Goal: Task Accomplishment & Management: Use online tool/utility

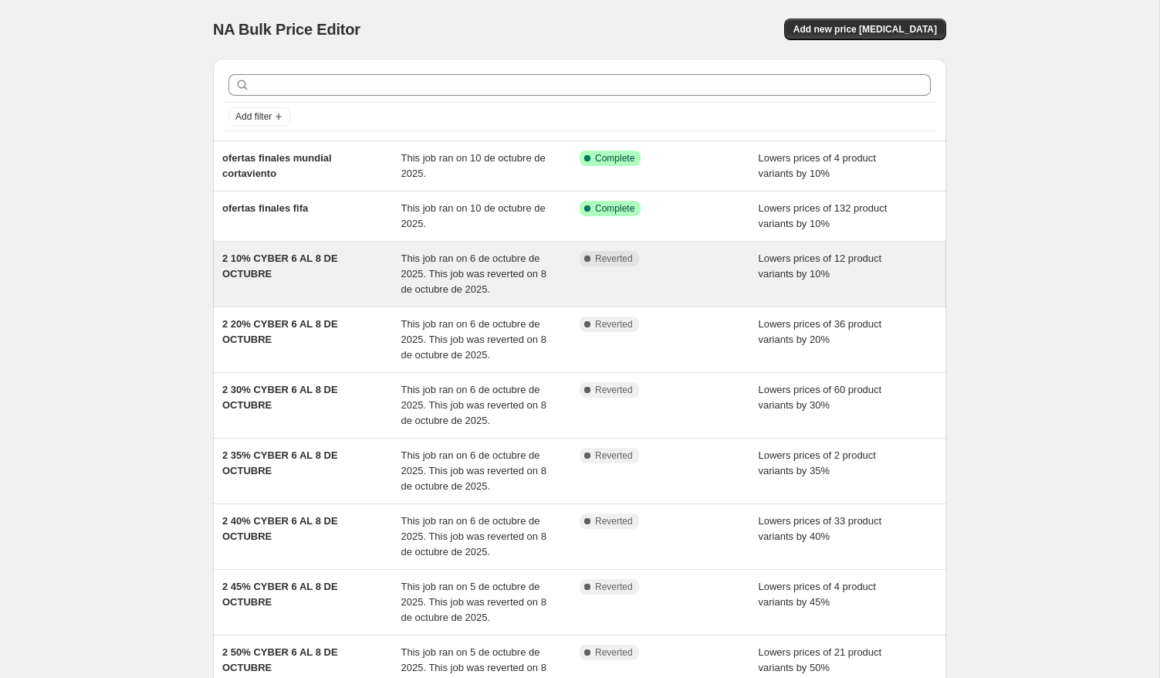
click at [357, 288] on div "2 10% CYBER 6 AL 8 DE OCTUBRE" at bounding box center [311, 274] width 179 height 46
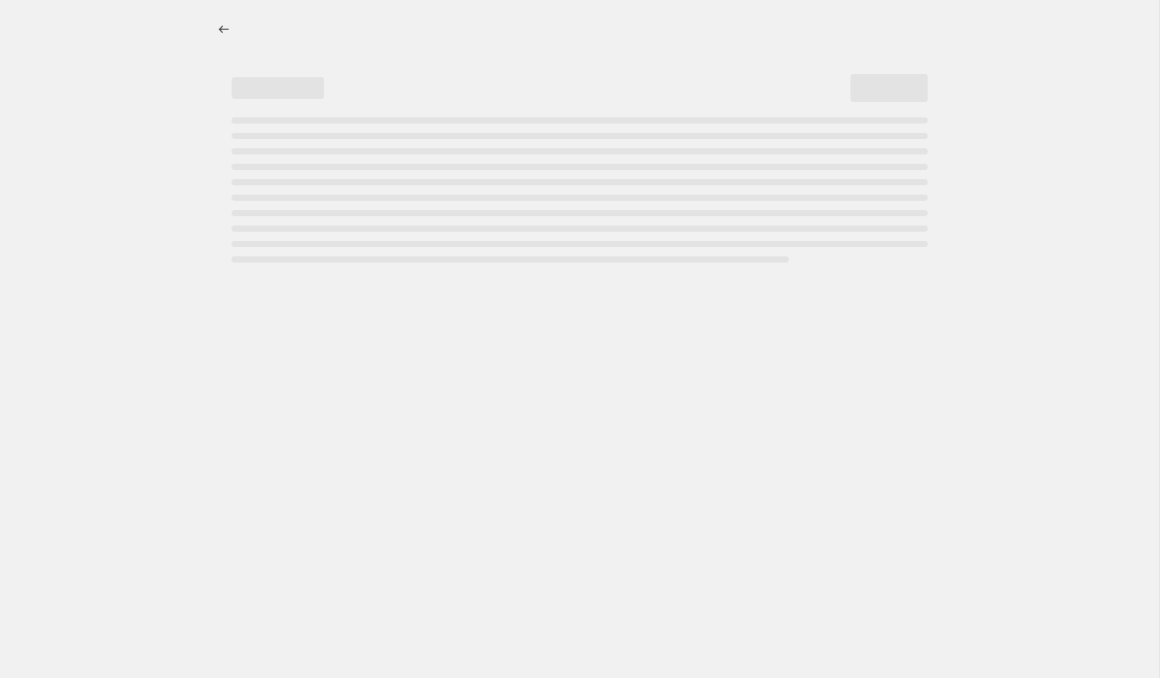
select select "percentage"
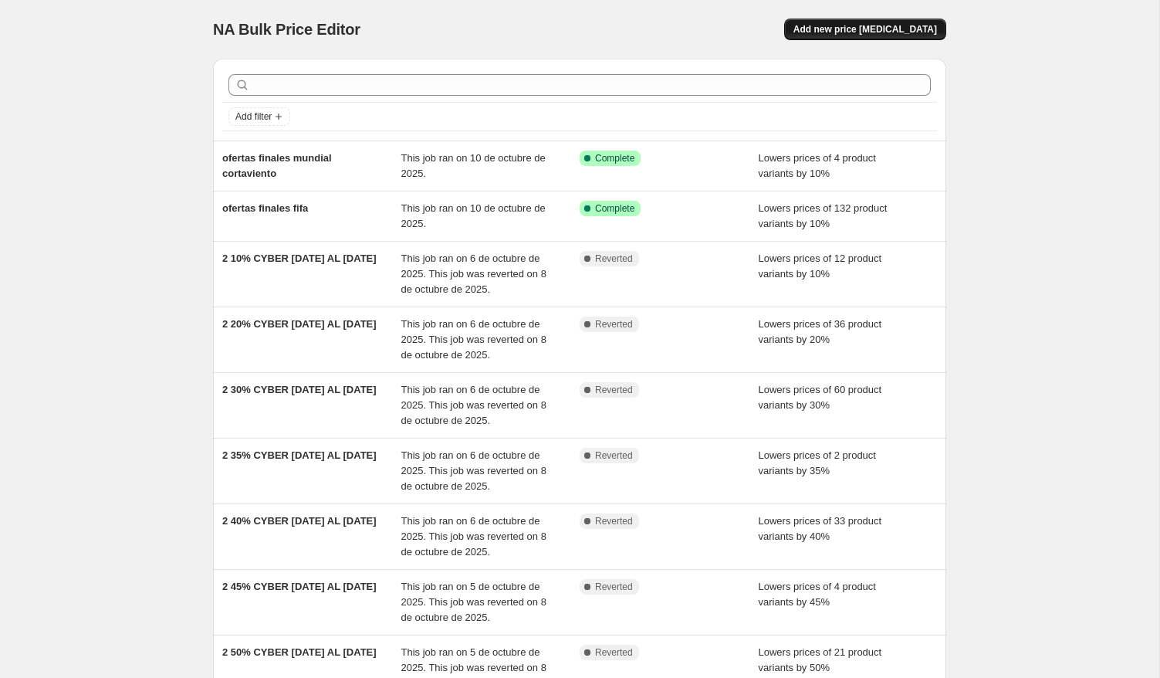
click at [867, 30] on span "Add new price change job" at bounding box center [866, 29] width 144 height 12
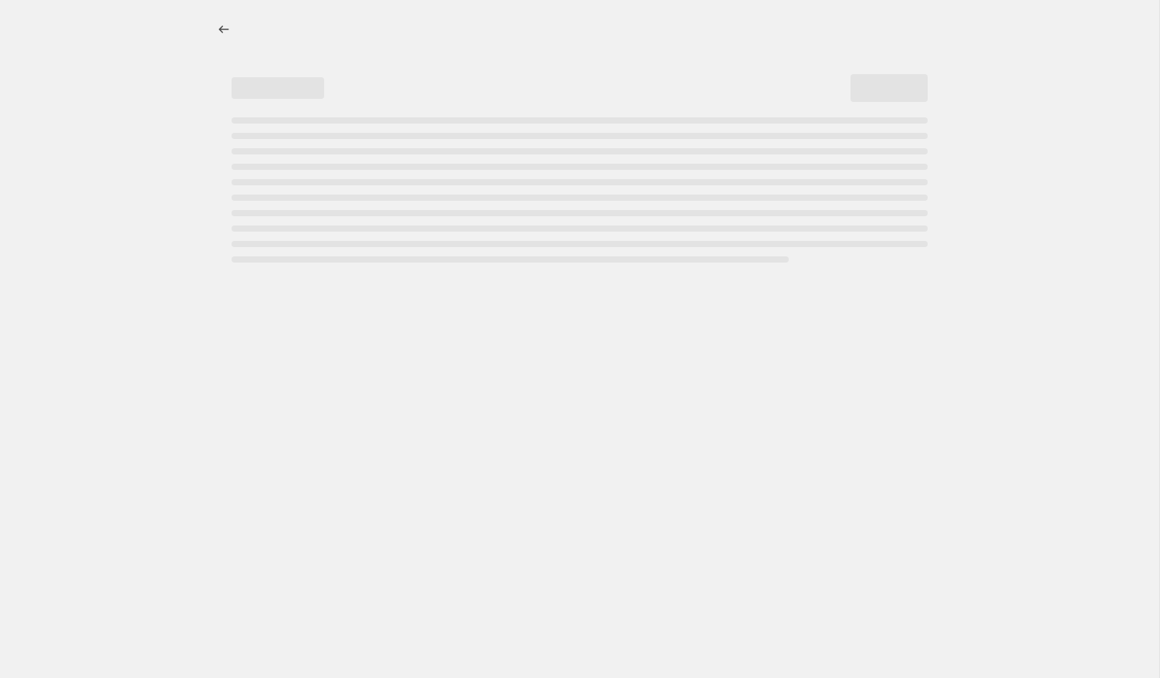
select select "percentage"
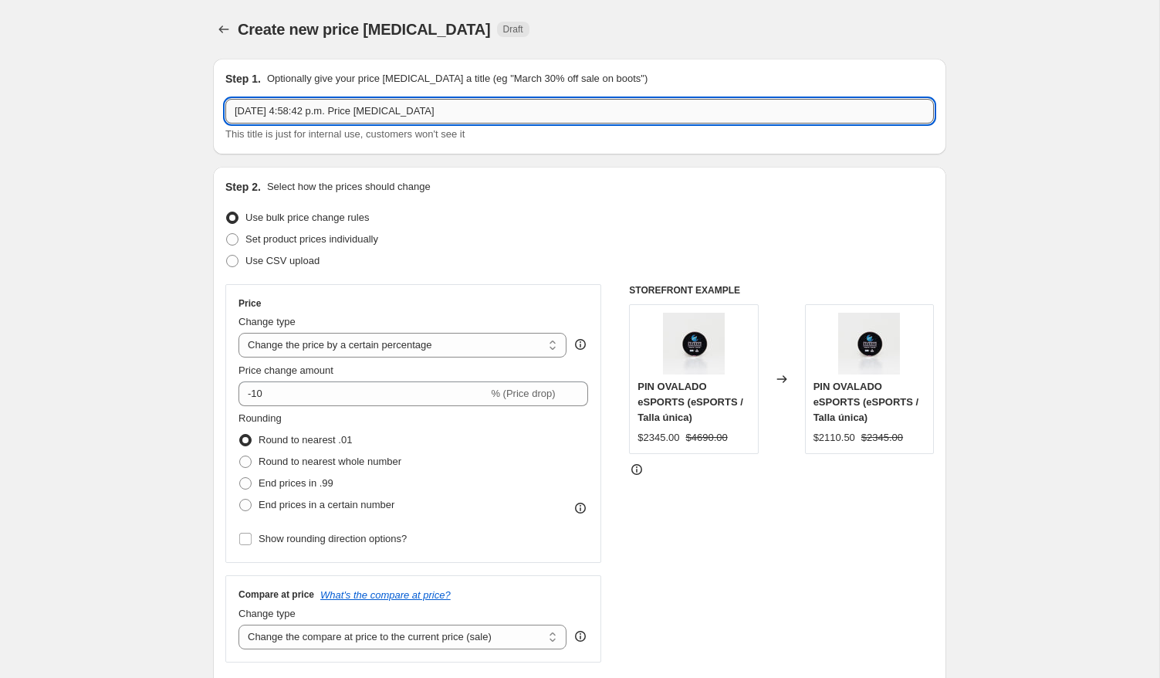
click at [398, 115] on input "15 oct 2025, 4:58:42 p.m. Price change job" at bounding box center [579, 111] width 709 height 25
drag, startPoint x: 447, startPoint y: 110, endPoint x: 376, endPoint y: 109, distance: 71.0
click at [376, 109] on input "descuento nuevos productos U cHILE" at bounding box center [579, 111] width 709 height 25
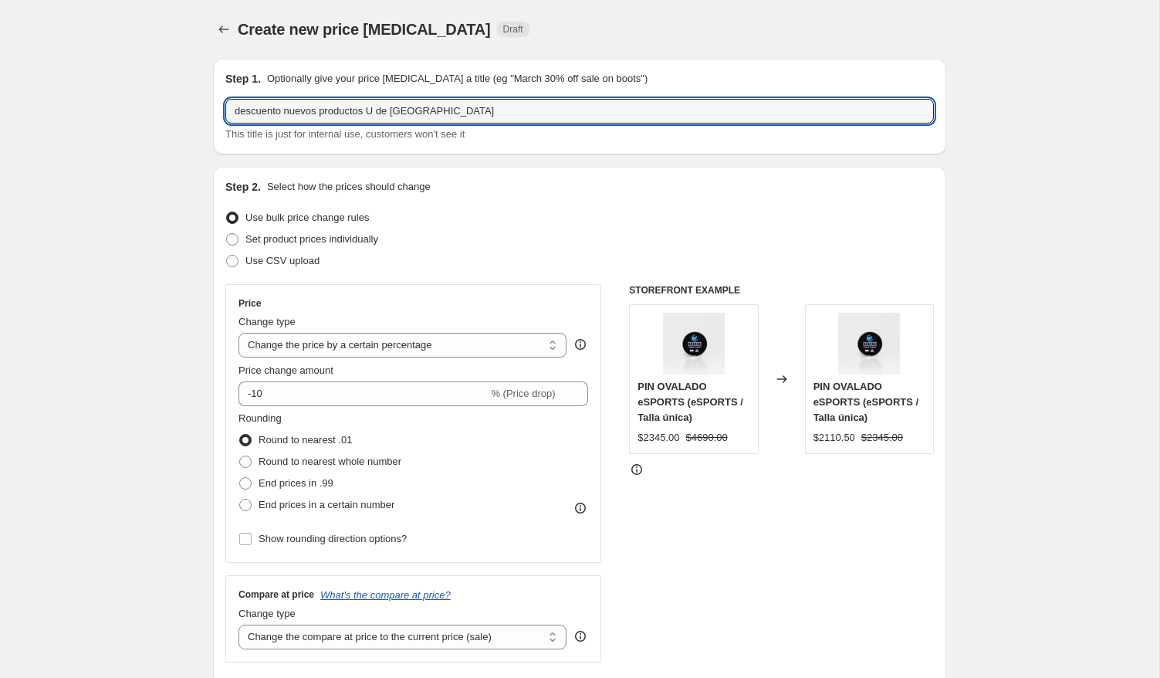
drag, startPoint x: 285, startPoint y: 112, endPoint x: 218, endPoint y: 112, distance: 67.2
click at [217, 111] on div "Step 1. Optionally give your price change job a title (eg "March 30% off sale o…" at bounding box center [579, 107] width 733 height 96
type input "Desc. nuevos productos U de [GEOGRAPHIC_DATA]"
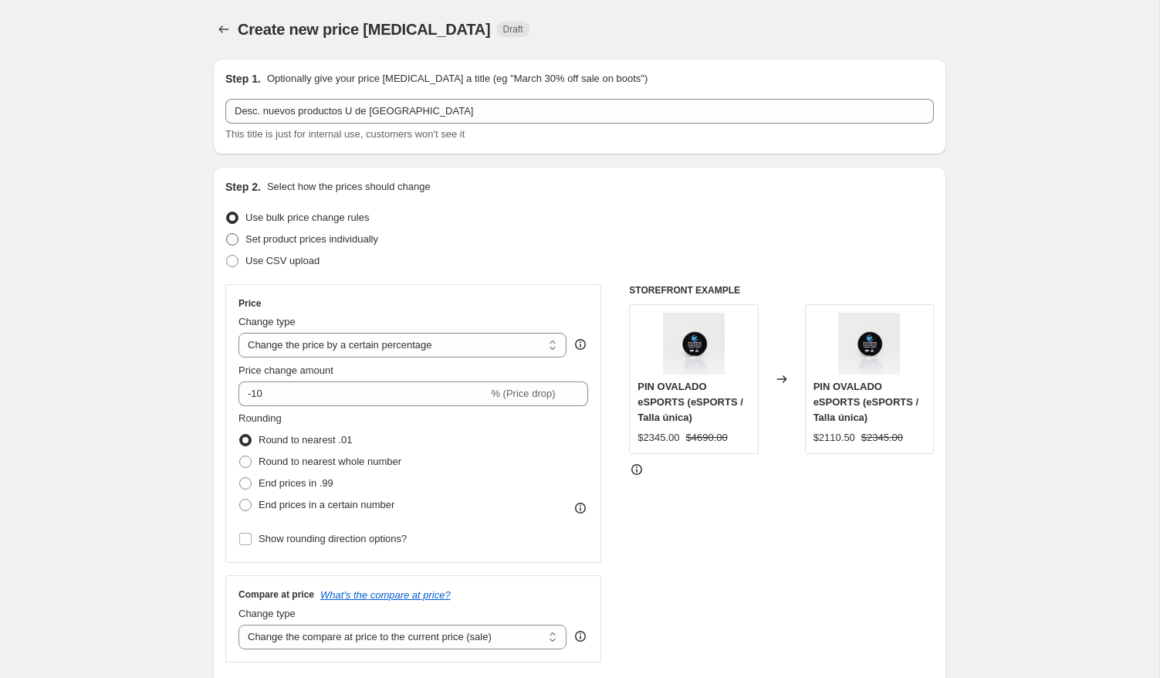
click at [251, 242] on span "Set product prices individually" at bounding box center [311, 239] width 133 height 12
click at [227, 234] on input "Set product prices individually" at bounding box center [226, 233] width 1 height 1
radio input "true"
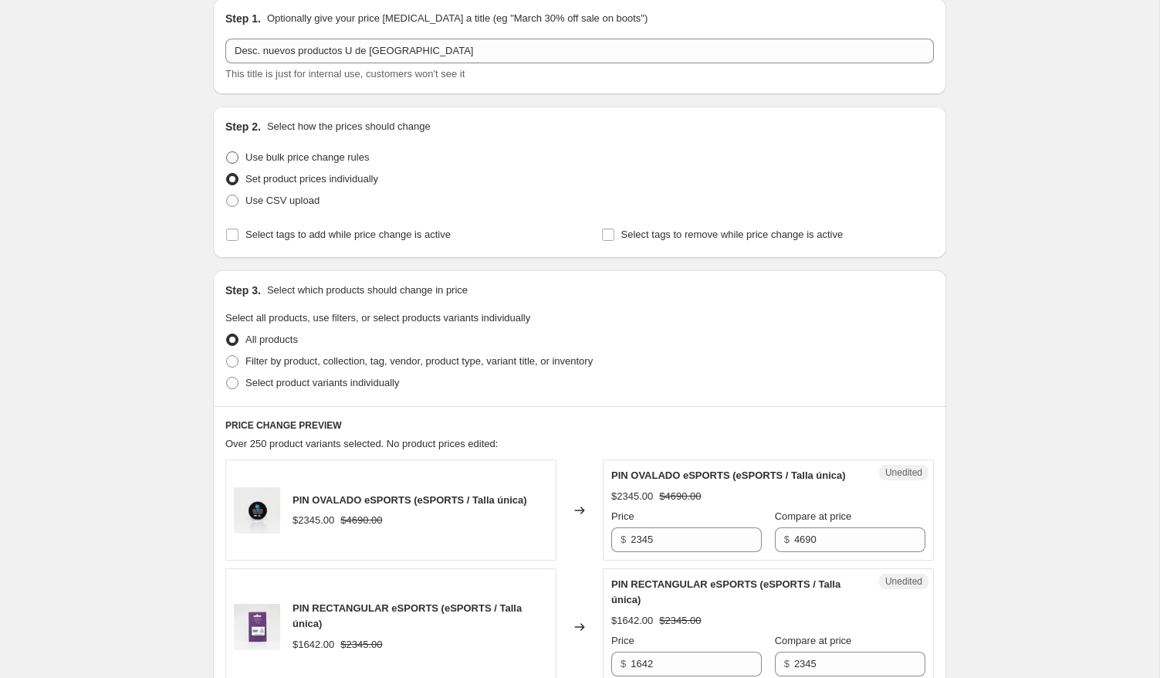
scroll to position [76, 0]
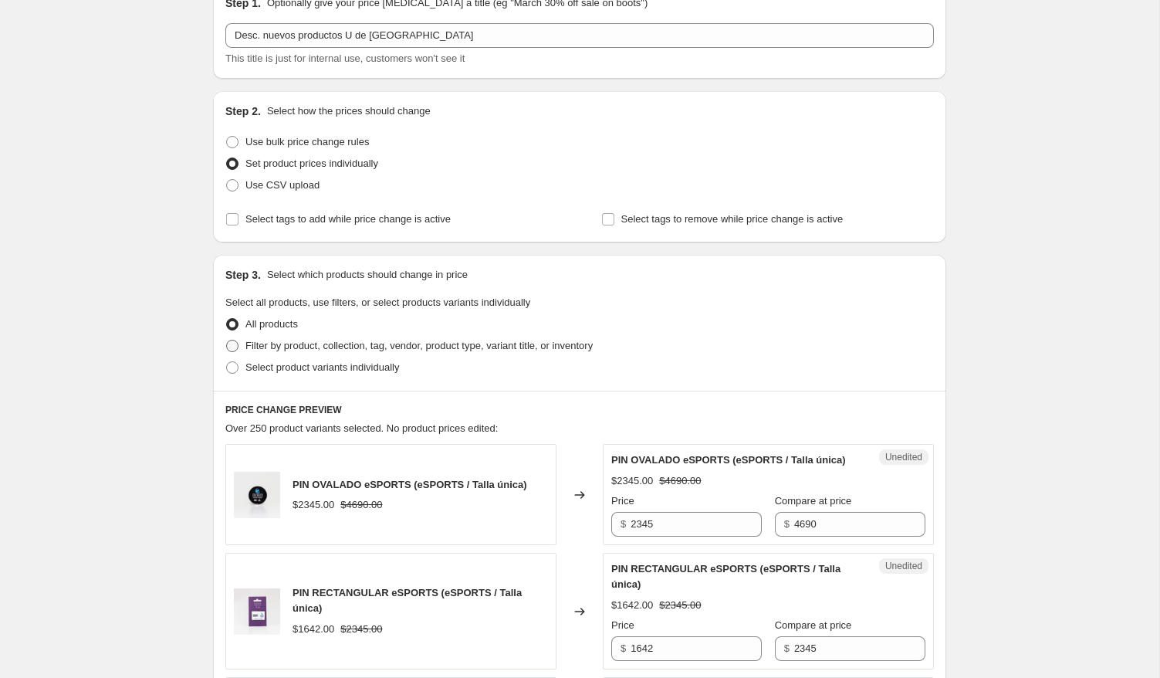
click at [252, 350] on span "Filter by product, collection, tag, vendor, product type, variant title, or inv…" at bounding box center [418, 346] width 347 height 12
click at [227, 340] on input "Filter by product, collection, tag, vendor, product type, variant title, or inv…" at bounding box center [226, 340] width 1 height 1
radio input "true"
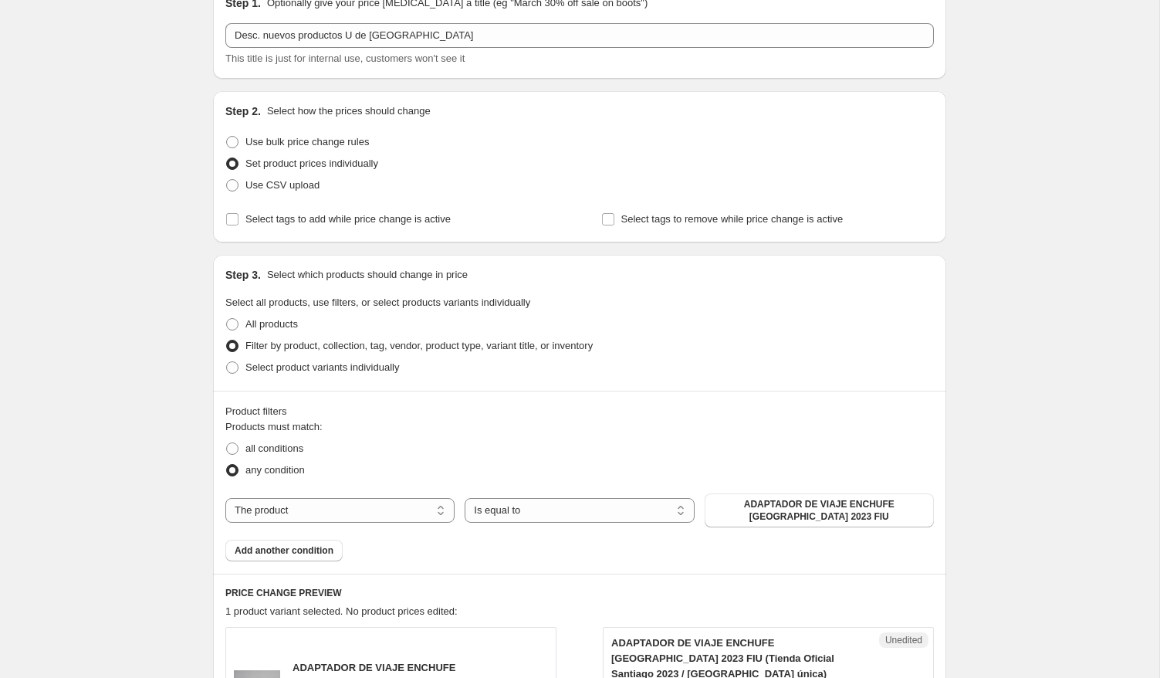
scroll to position [99, 0]
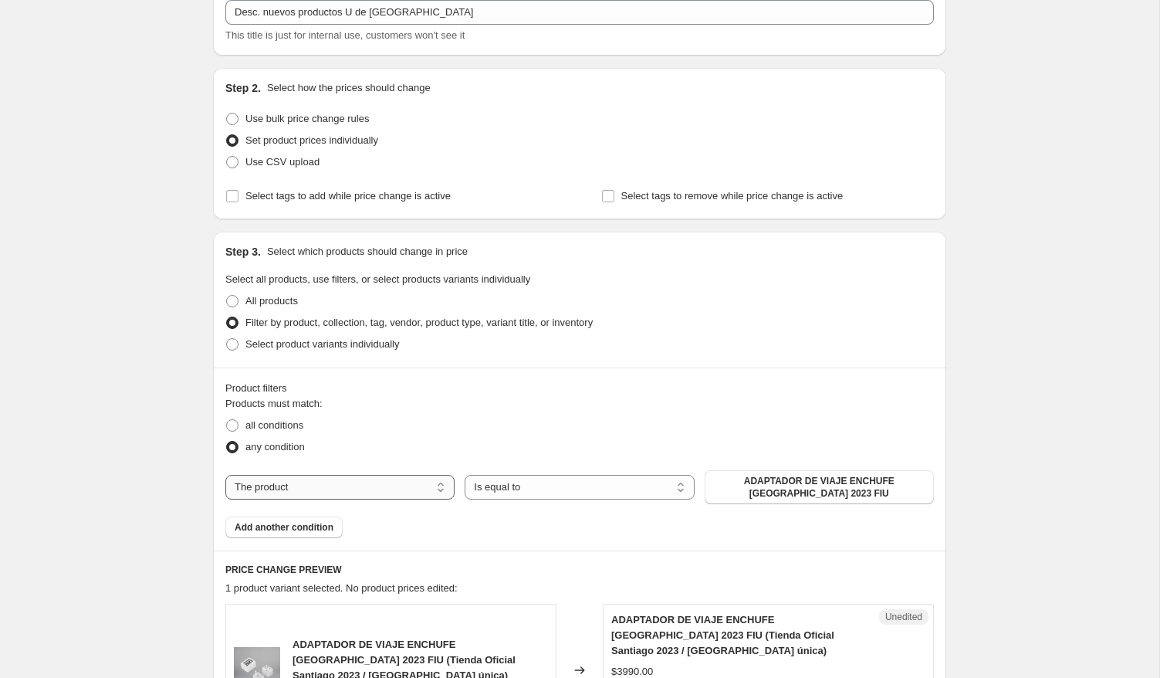
click at [435, 480] on select "The product The product's collection The product's tag The product's vendor The…" at bounding box center [339, 487] width 229 height 25
select select "collection"
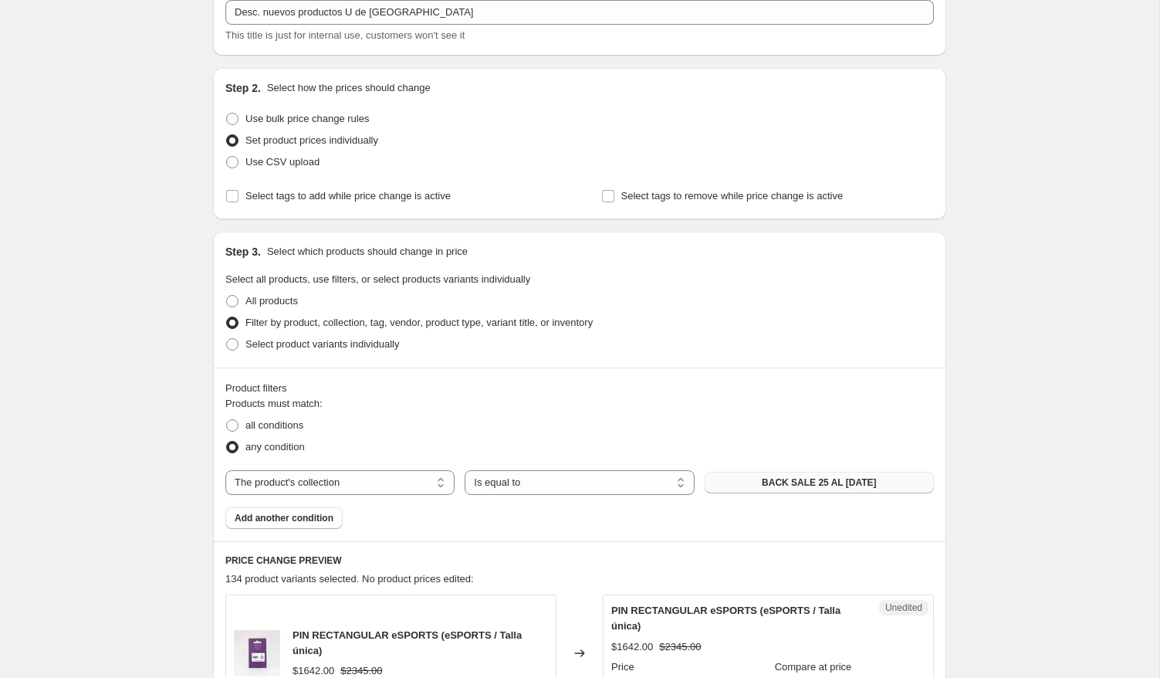
click at [760, 484] on button "BACK SALE 25 AL [DATE]" at bounding box center [819, 483] width 229 height 22
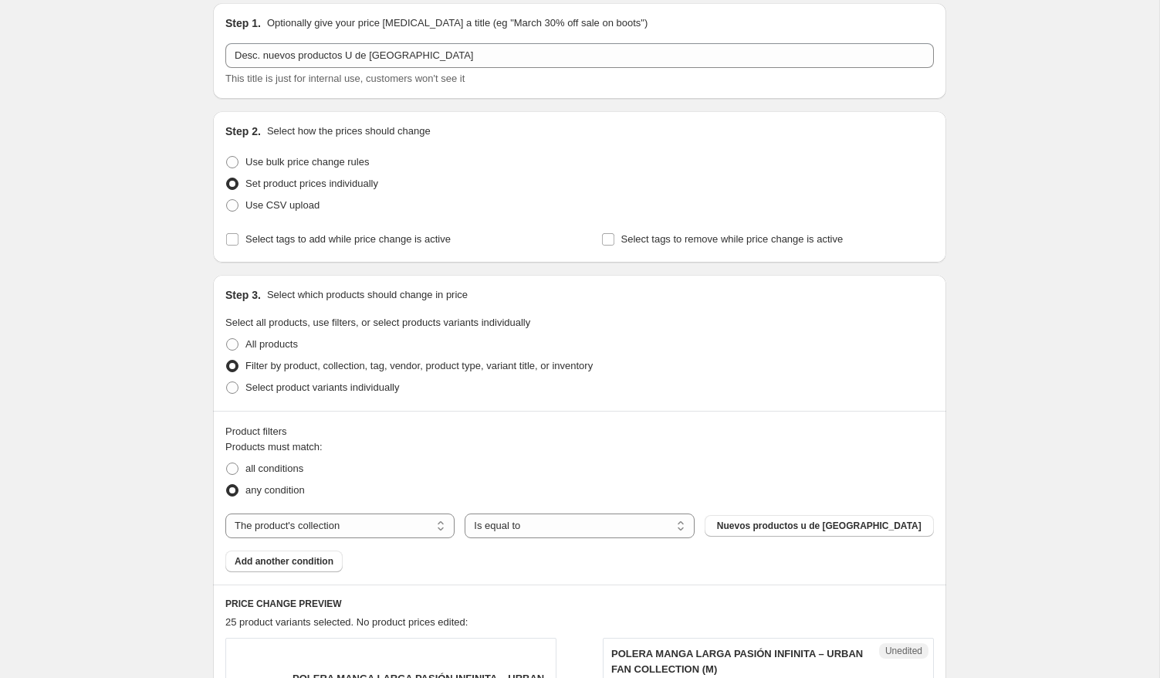
scroll to position [55, 0]
click at [293, 165] on span "Use bulk price change rules" at bounding box center [307, 163] width 124 height 12
click at [227, 157] on input "Use bulk price change rules" at bounding box center [226, 157] width 1 height 1
radio input "true"
select select "percentage"
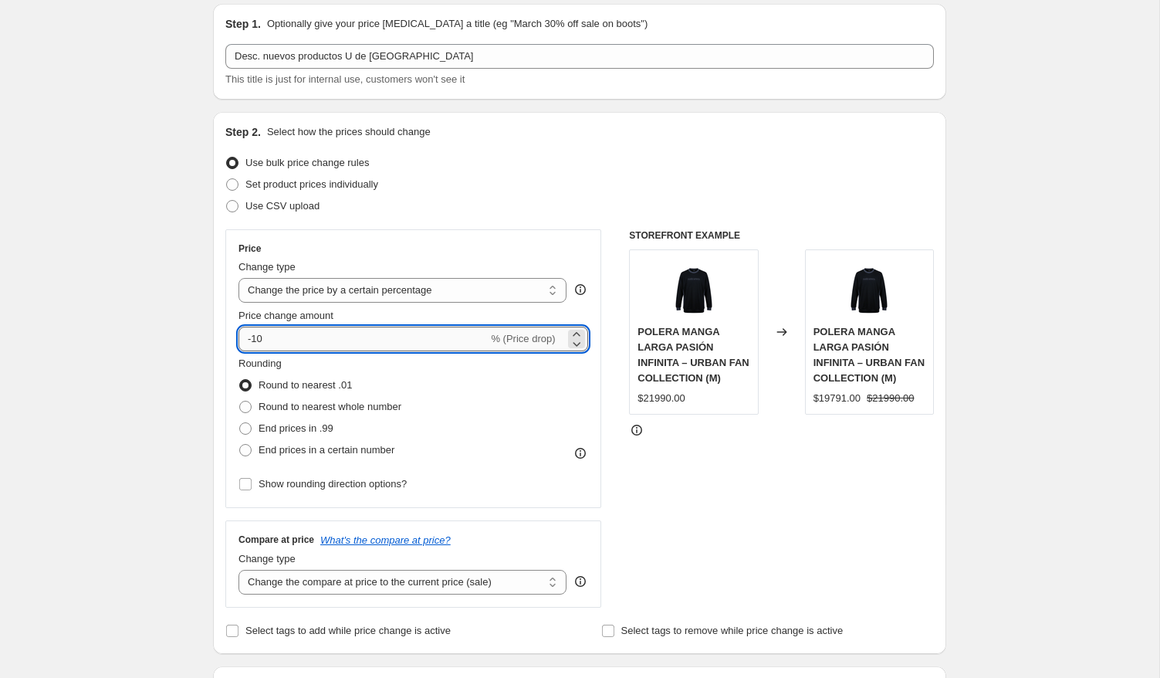
click at [290, 337] on input "-10" at bounding box center [363, 339] width 249 height 25
type input "-1"
type input "-20"
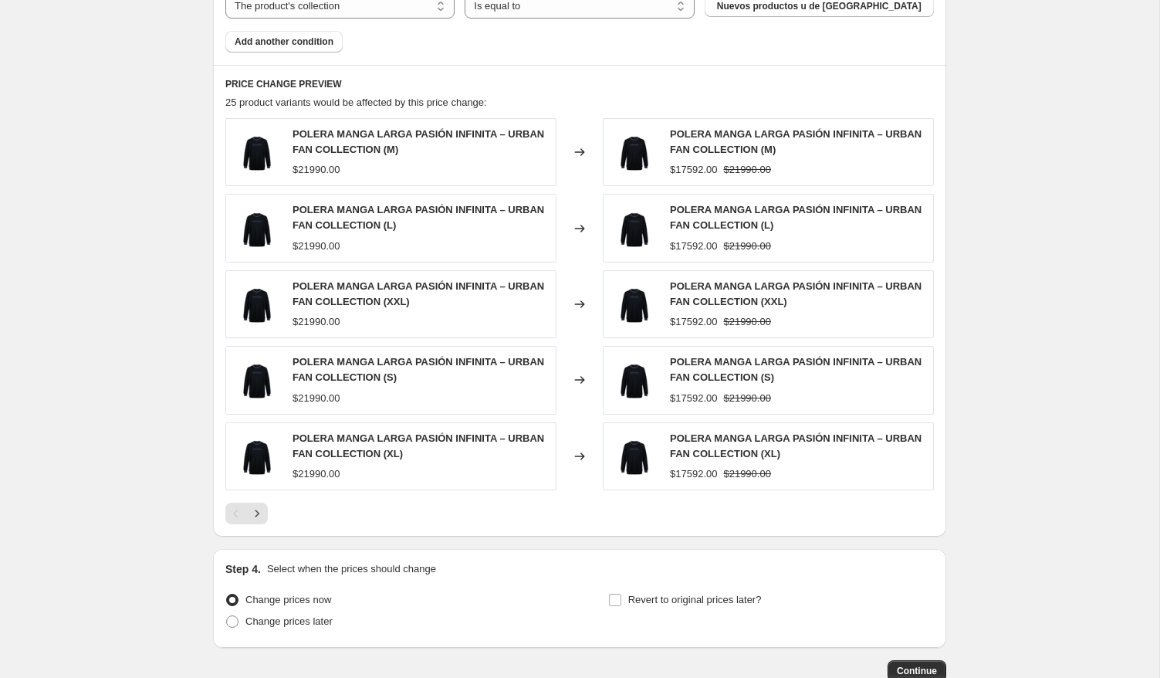
scroll to position [1058, 0]
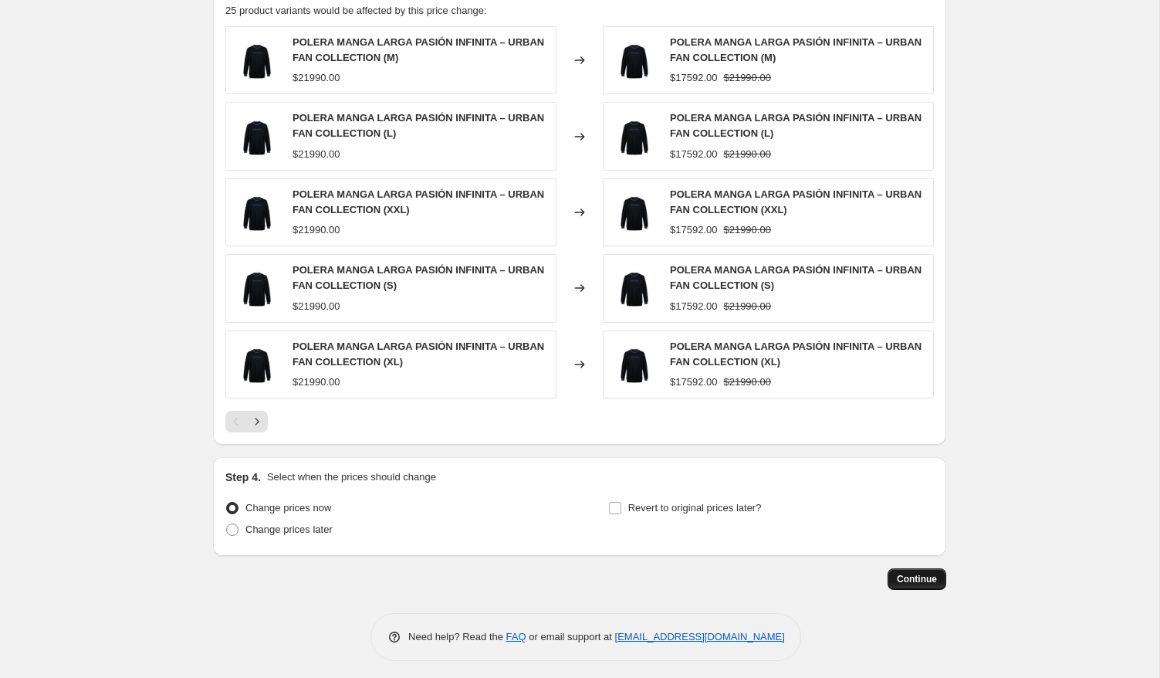
click at [925, 574] on span "Continue" at bounding box center [917, 579] width 40 height 12
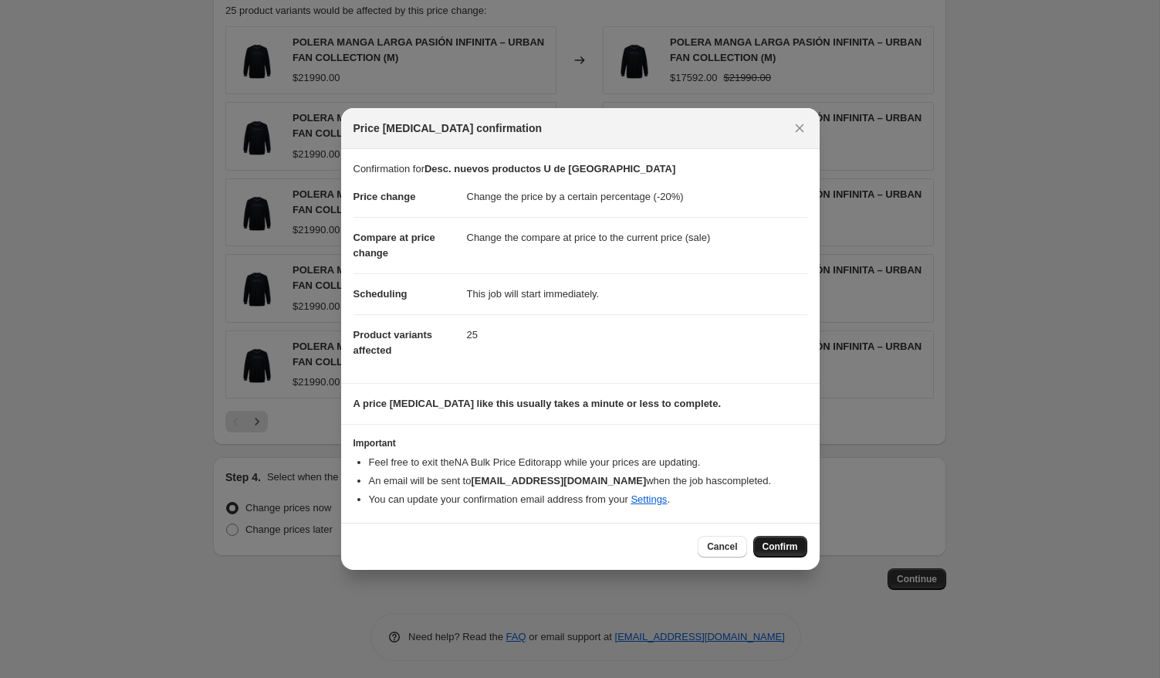
click at [777, 543] on span "Confirm" at bounding box center [781, 546] width 36 height 12
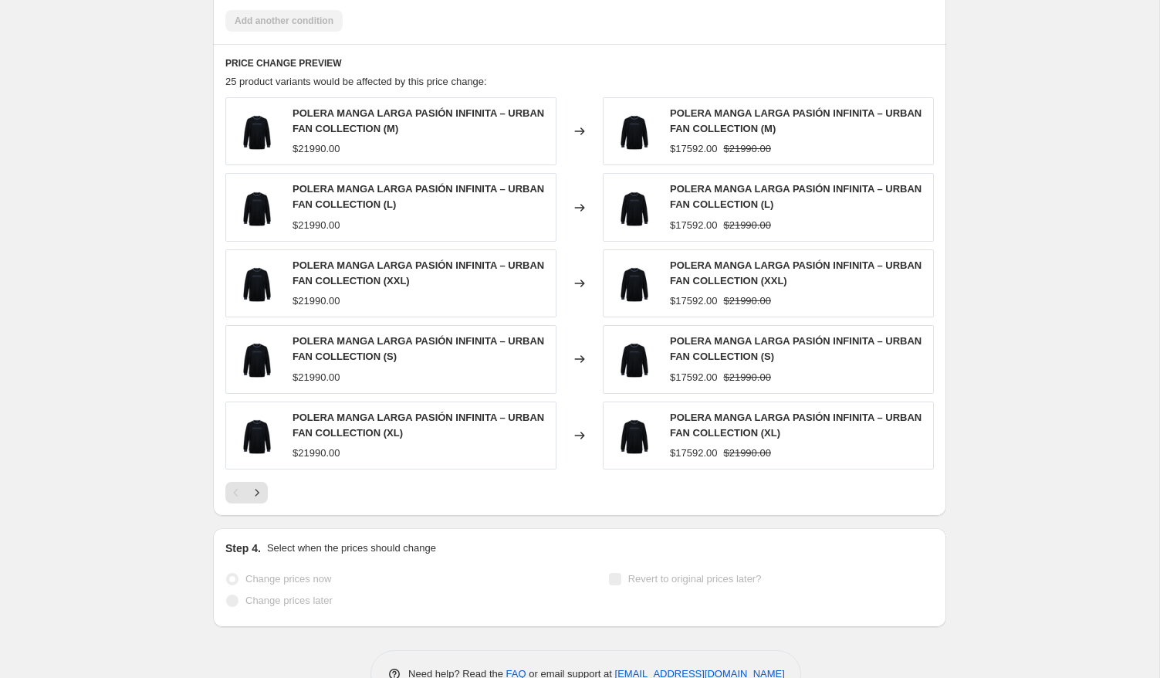
select select "percentage"
select select "collection"
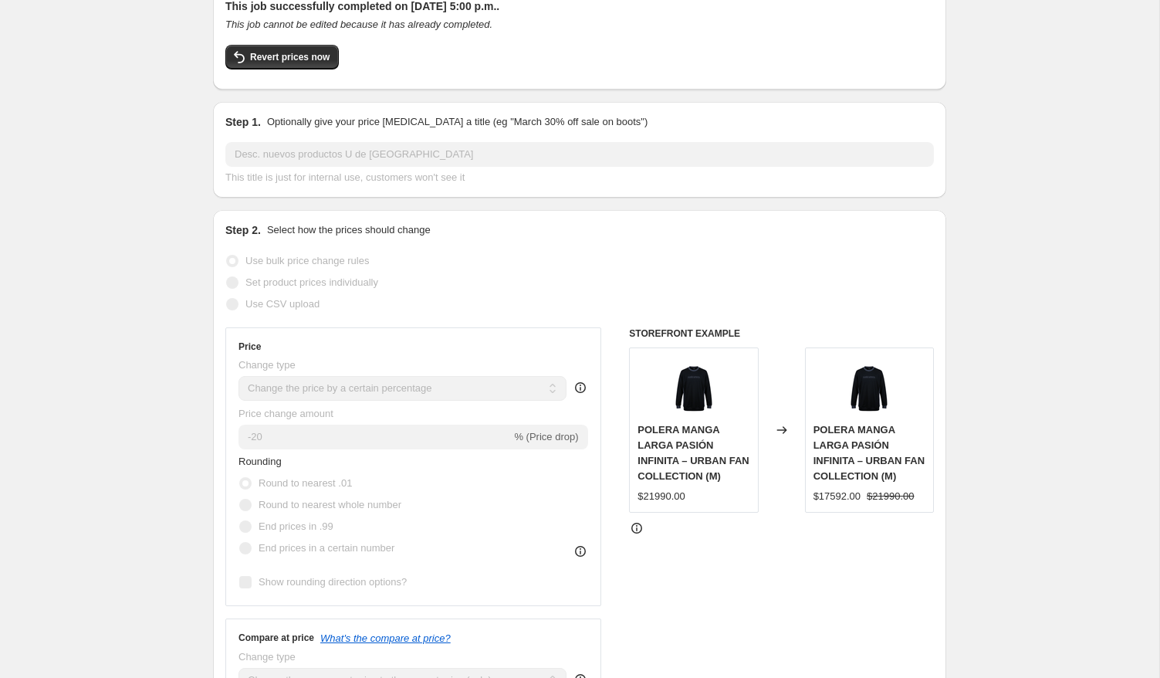
scroll to position [0, 0]
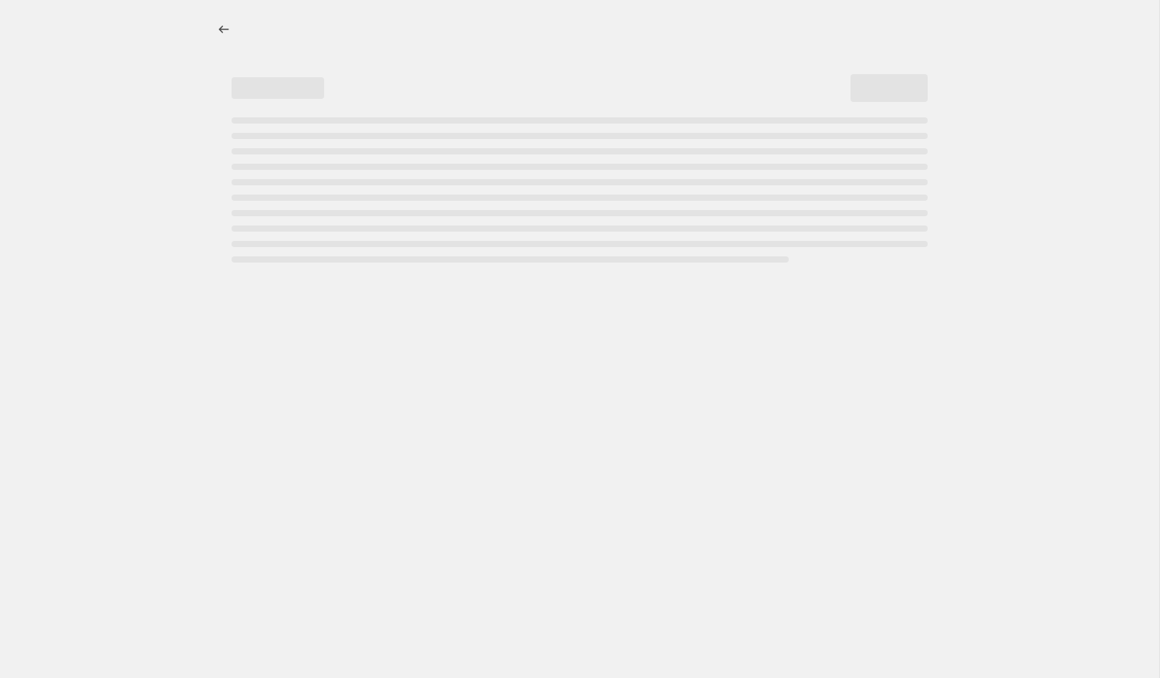
select select "percentage"
select select "collection"
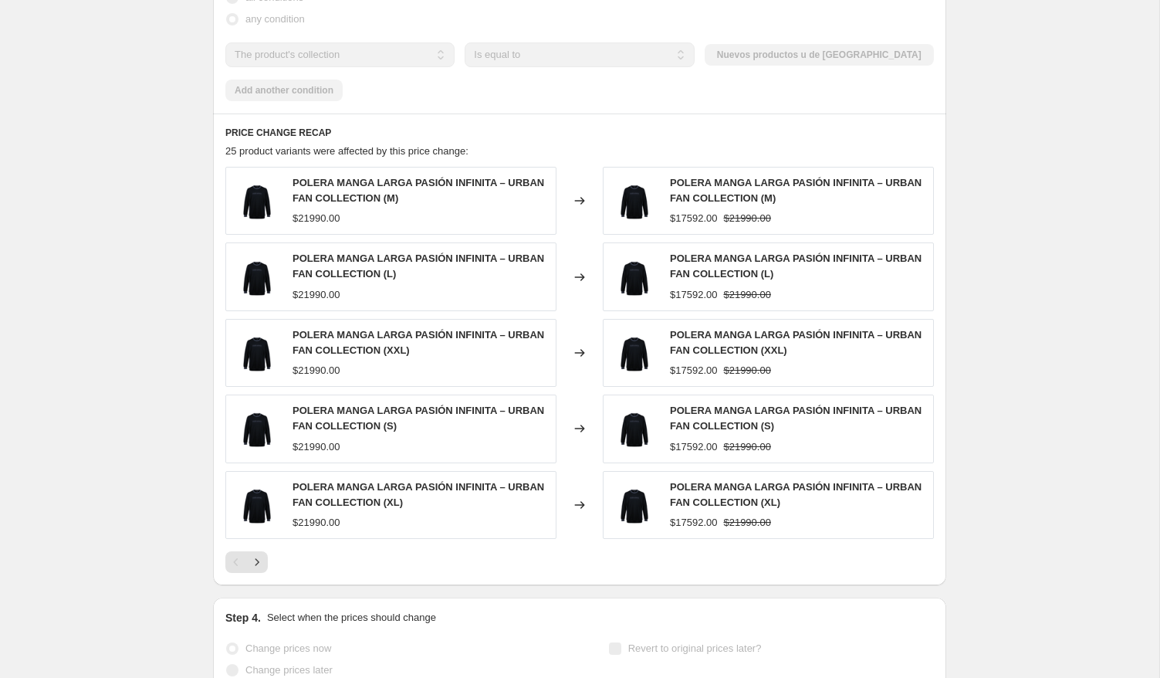
scroll to position [1068, 0]
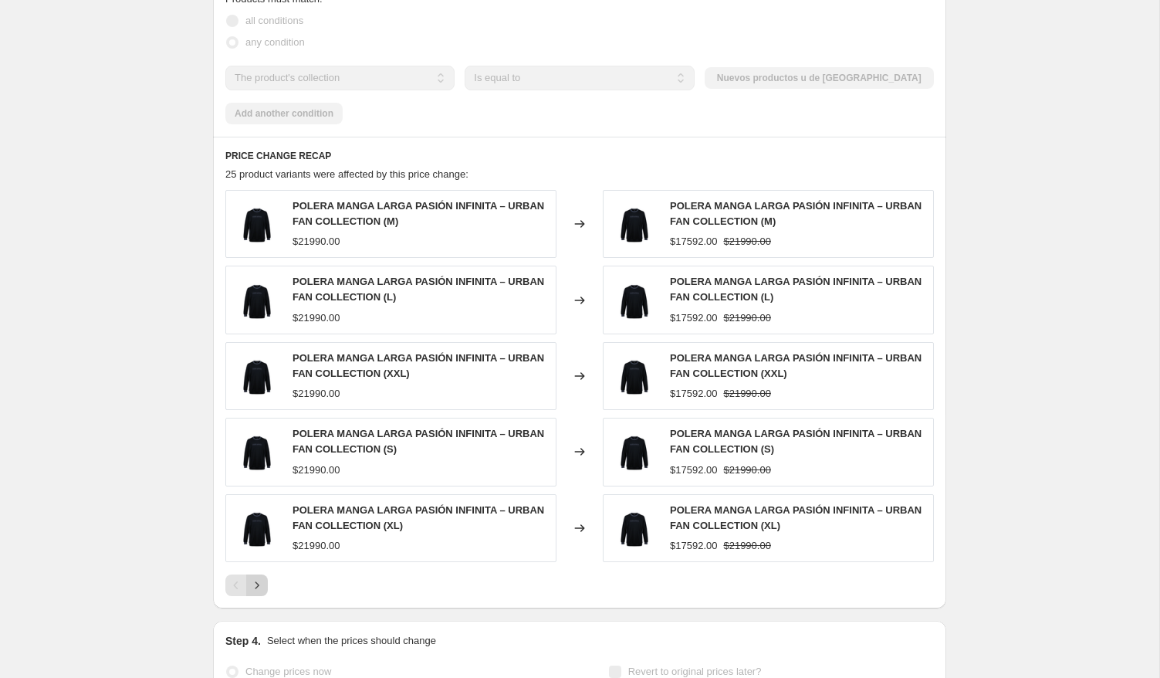
click at [256, 577] on icon "Next" at bounding box center [256, 584] width 15 height 15
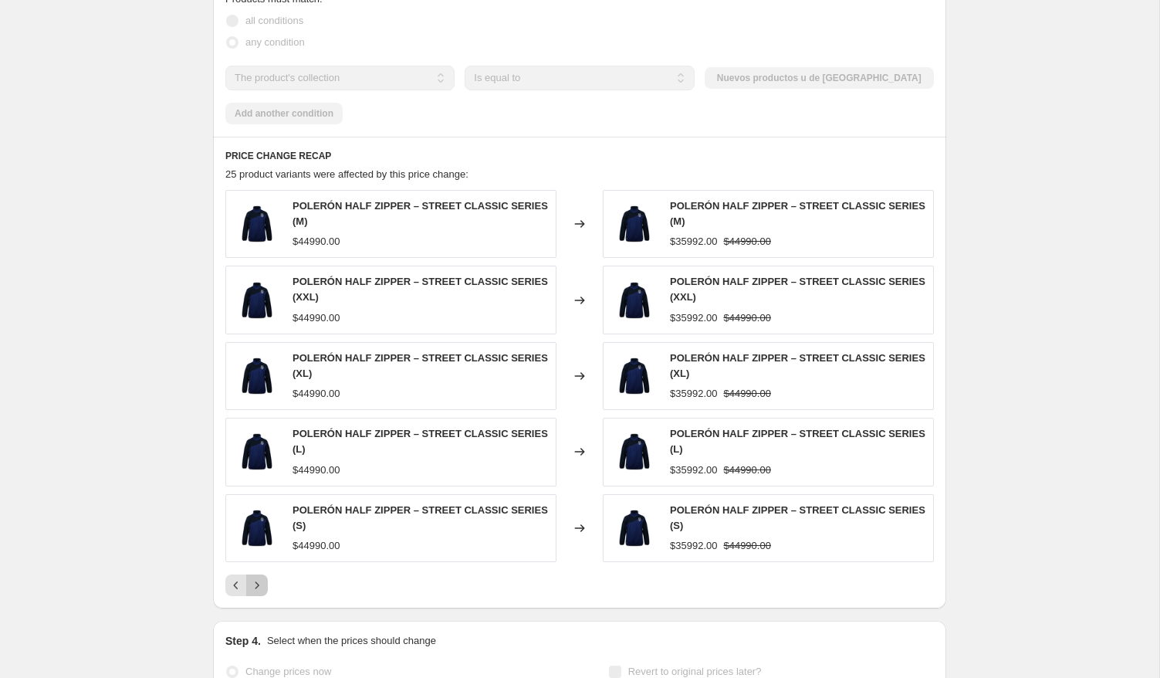
click at [256, 577] on icon "Next" at bounding box center [256, 584] width 15 height 15
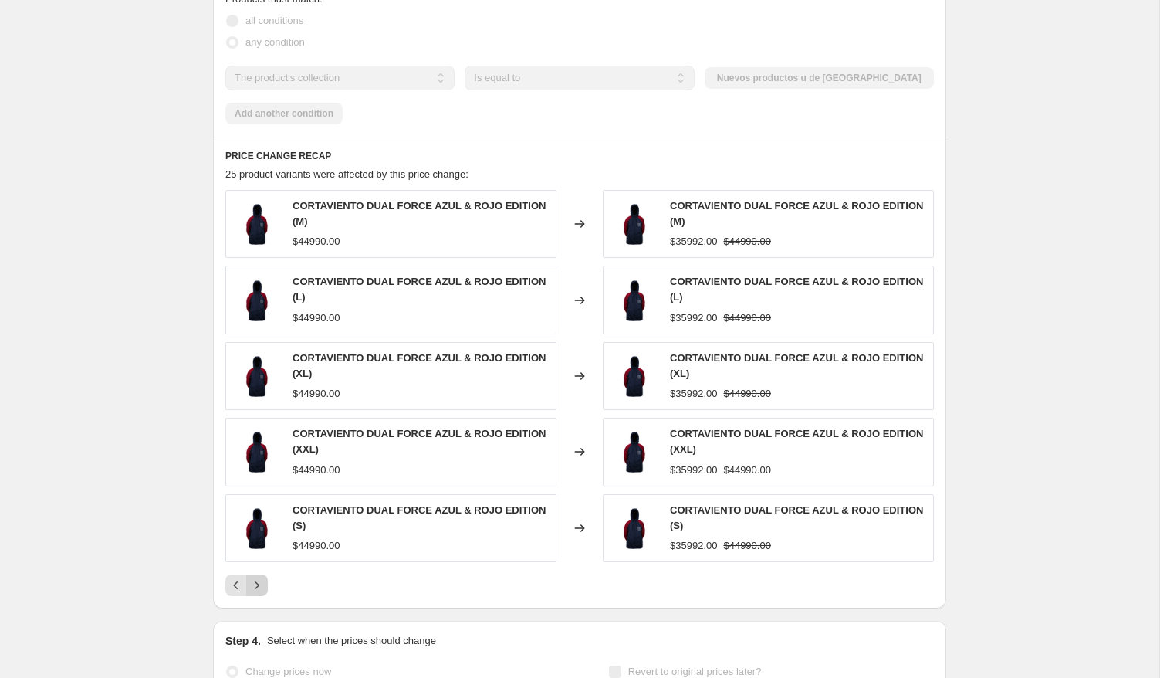
click at [256, 577] on icon "Next" at bounding box center [256, 584] width 15 height 15
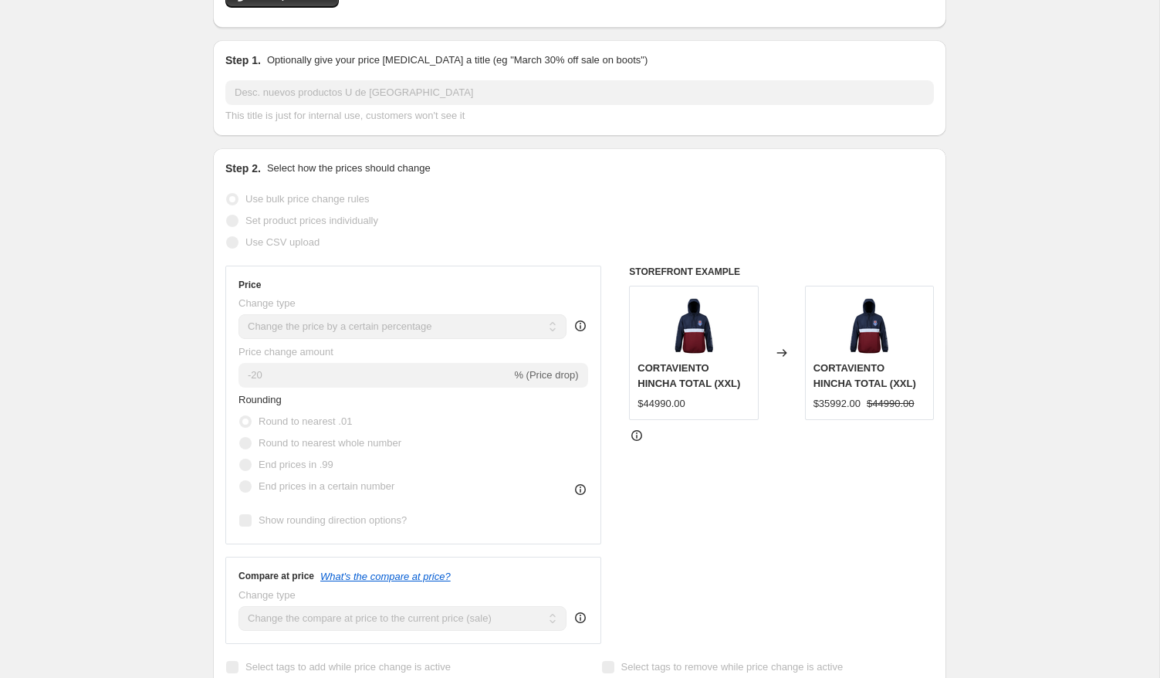
scroll to position [0, 0]
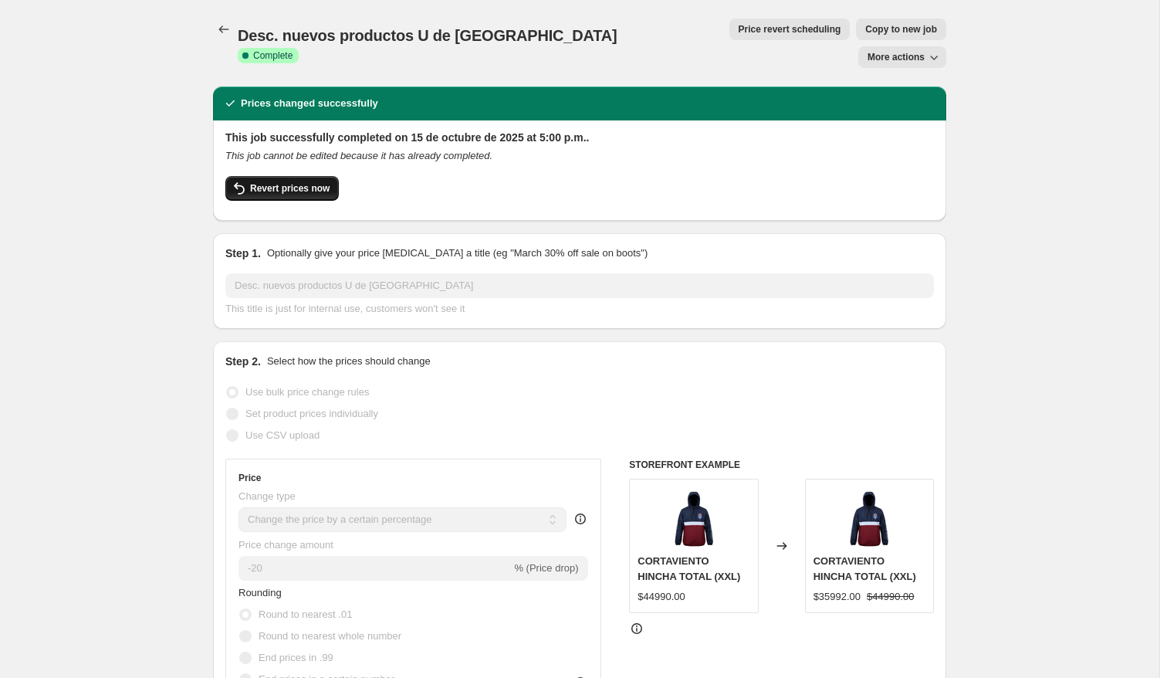
click at [298, 182] on span "Revert prices now" at bounding box center [290, 188] width 80 height 12
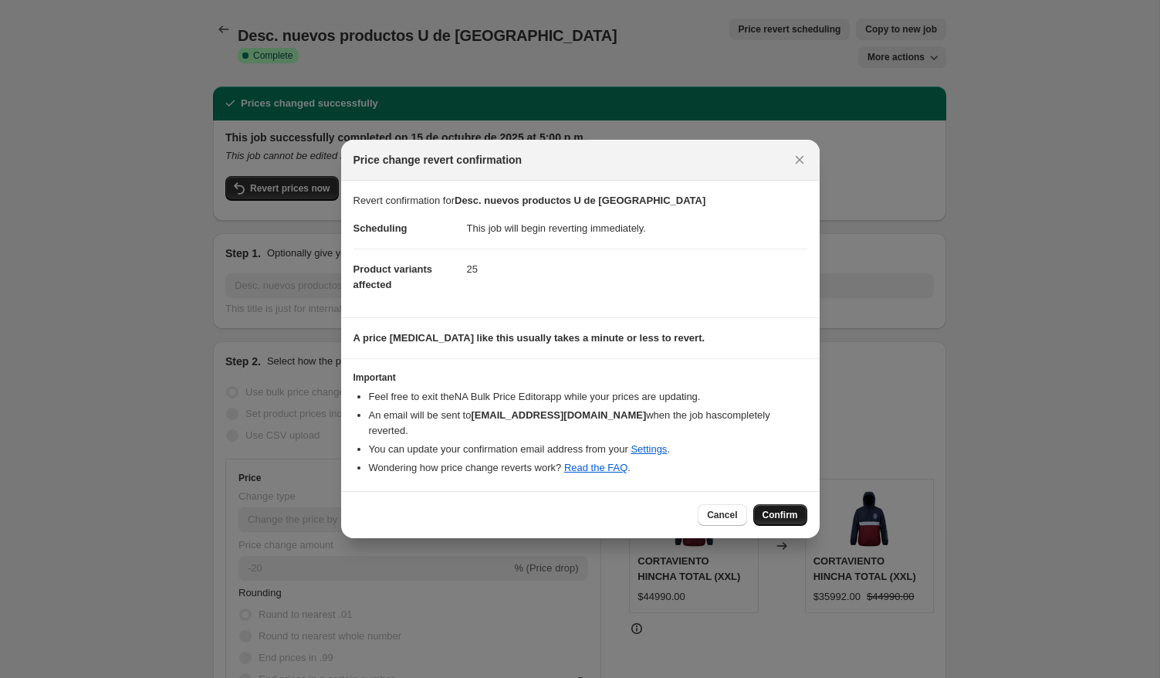
click at [766, 509] on span "Confirm" at bounding box center [781, 515] width 36 height 12
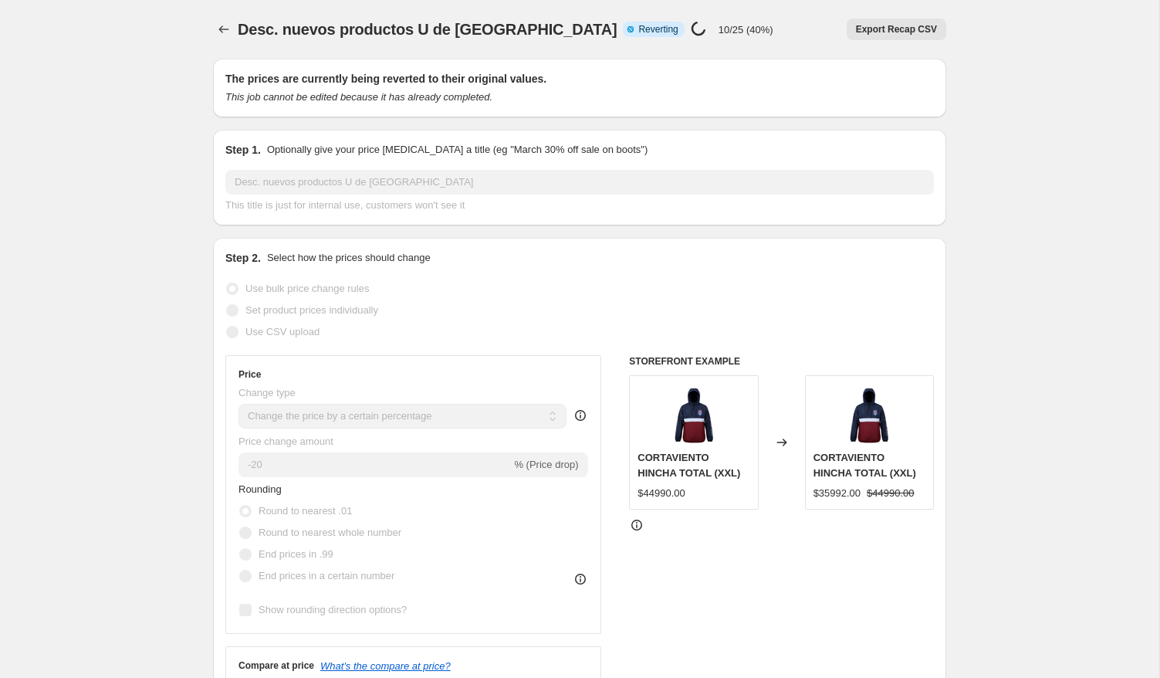
click at [279, 39] on div "Desc. nuevos productos U de Chile Info Partially complete Reverting Price chang…" at bounding box center [506, 30] width 536 height 22
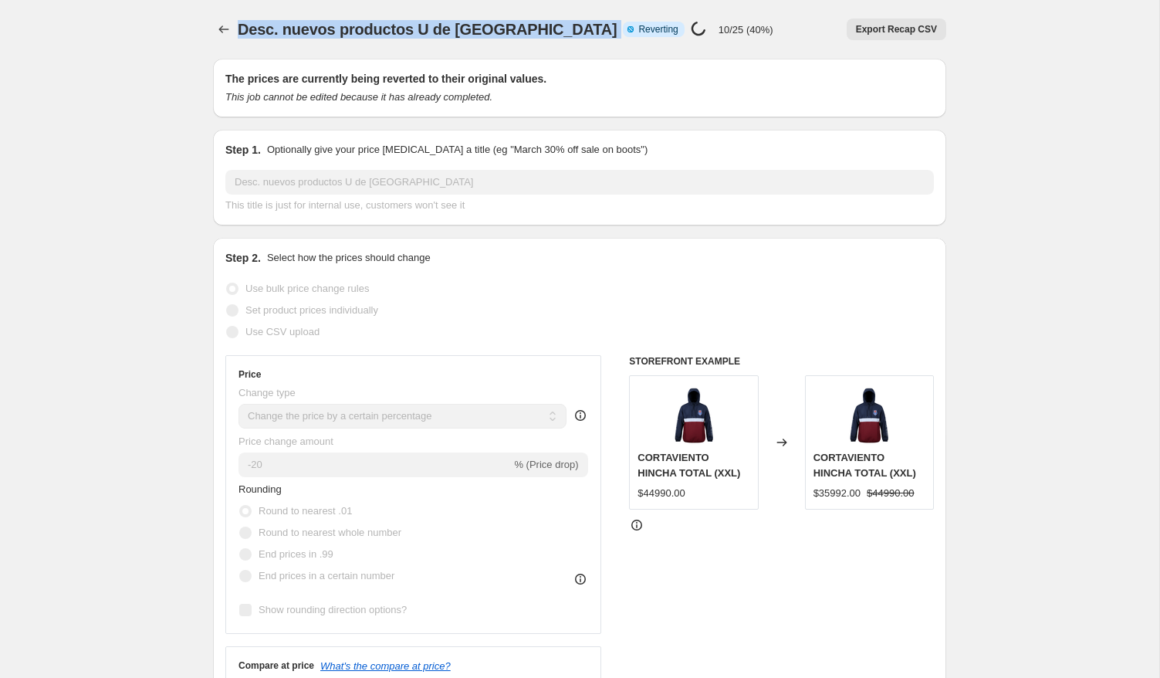
click at [279, 39] on div "Desc. nuevos productos U de Chile Info Partially complete Reverting Price chang…" at bounding box center [506, 30] width 536 height 22
copy span "Desc. nuevos productos U de [GEOGRAPHIC_DATA]"
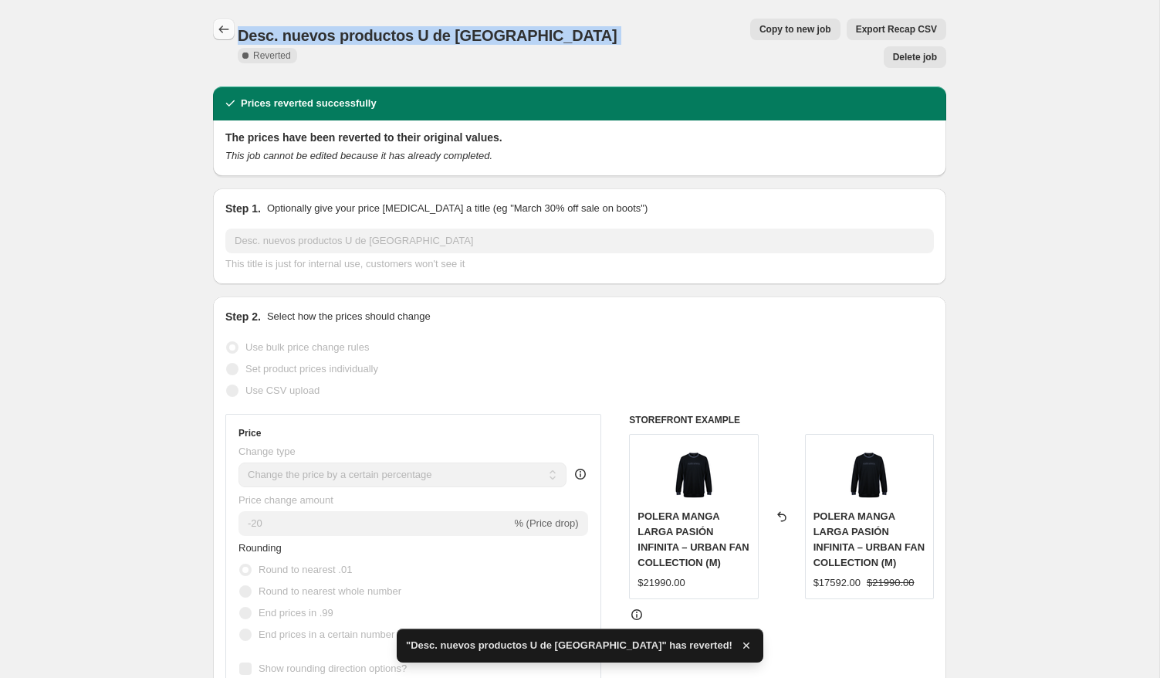
click at [231, 36] on icon "Price change jobs" at bounding box center [223, 29] width 15 height 15
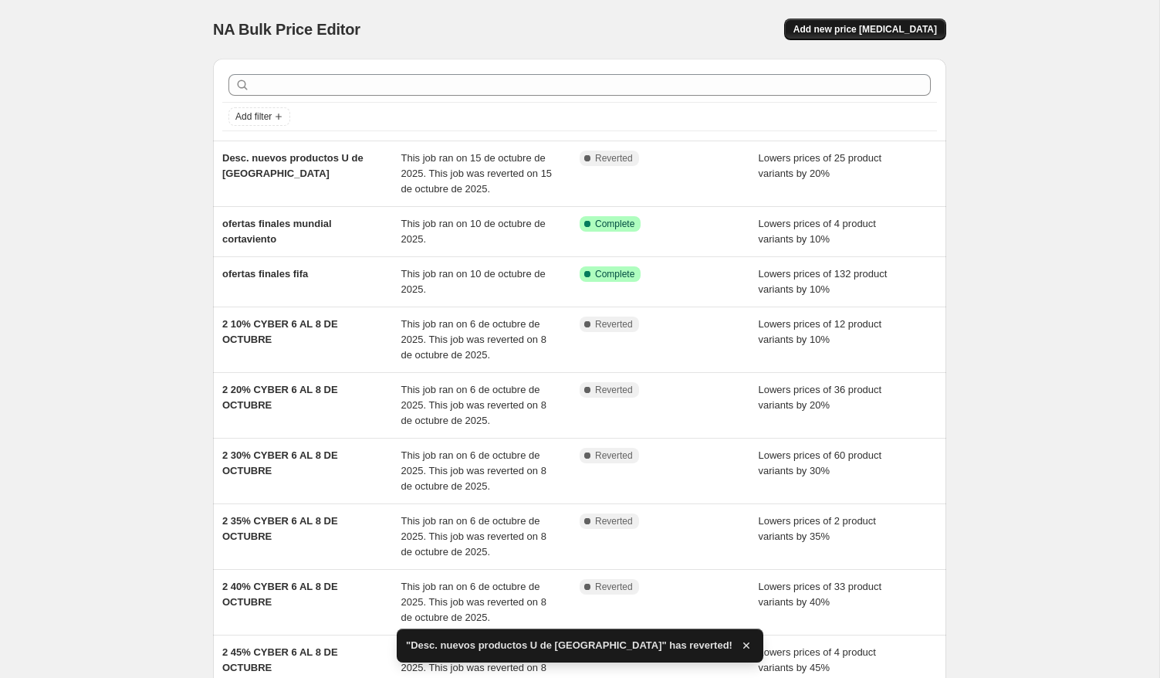
click at [855, 32] on span "Add new price change job" at bounding box center [866, 29] width 144 height 12
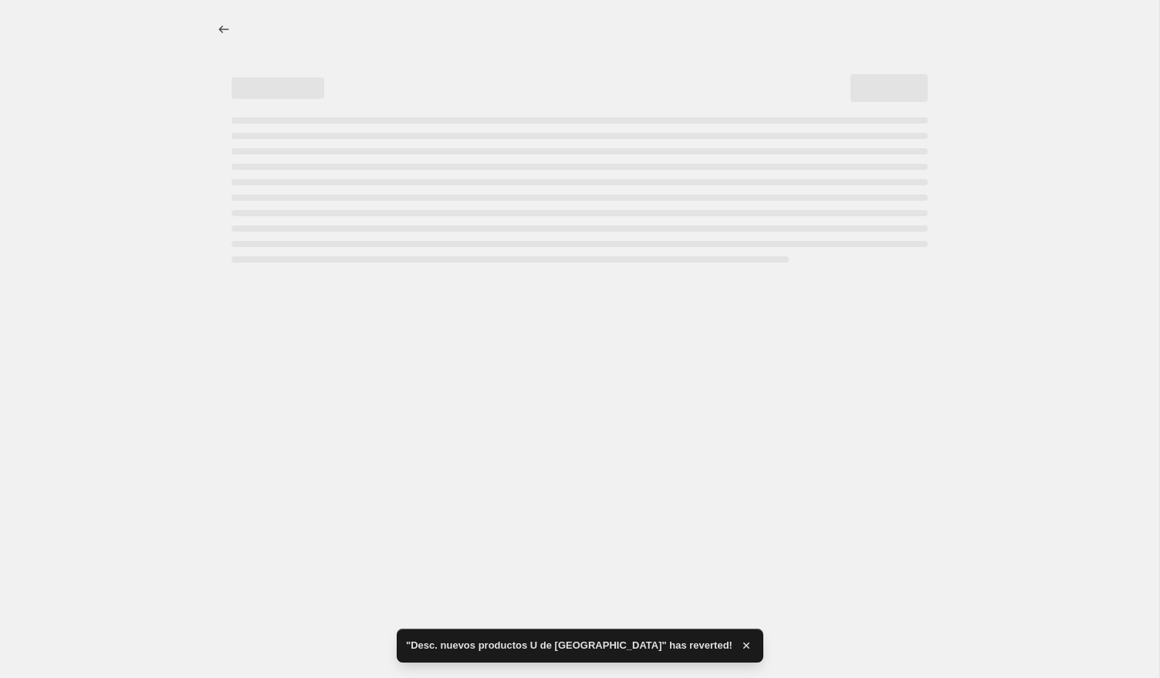
select select "percentage"
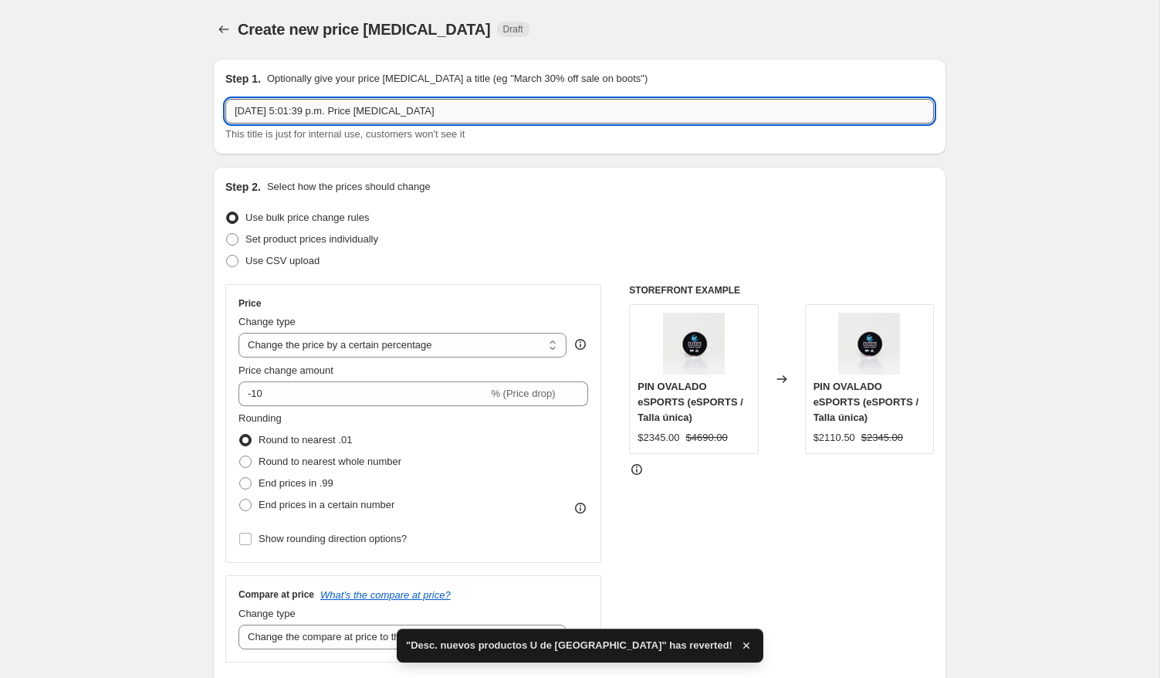
click at [418, 110] on input "15 oct 2025, 5:01:39 p.m. Price change job" at bounding box center [579, 111] width 709 height 25
paste input "Desc. nuevos productos U de [GEOGRAPHIC_DATA]"
type input "Desc. nuevos productos U de [GEOGRAPHIC_DATA]"
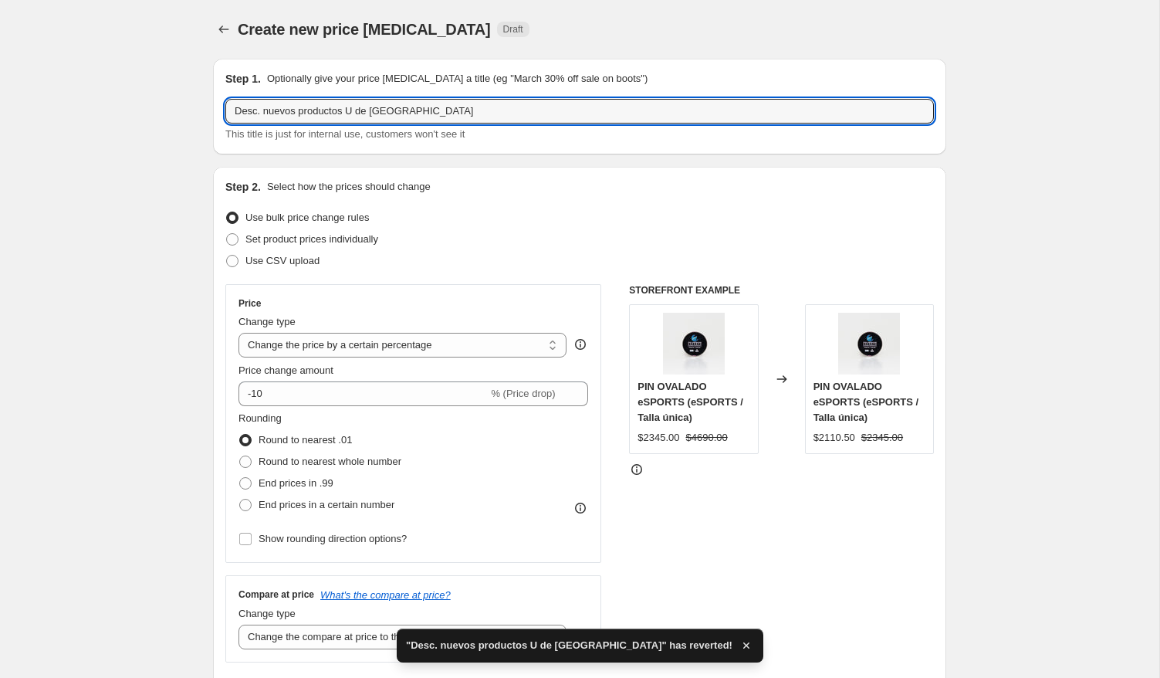
click at [497, 207] on div "Use bulk price change rules" at bounding box center [579, 218] width 709 height 22
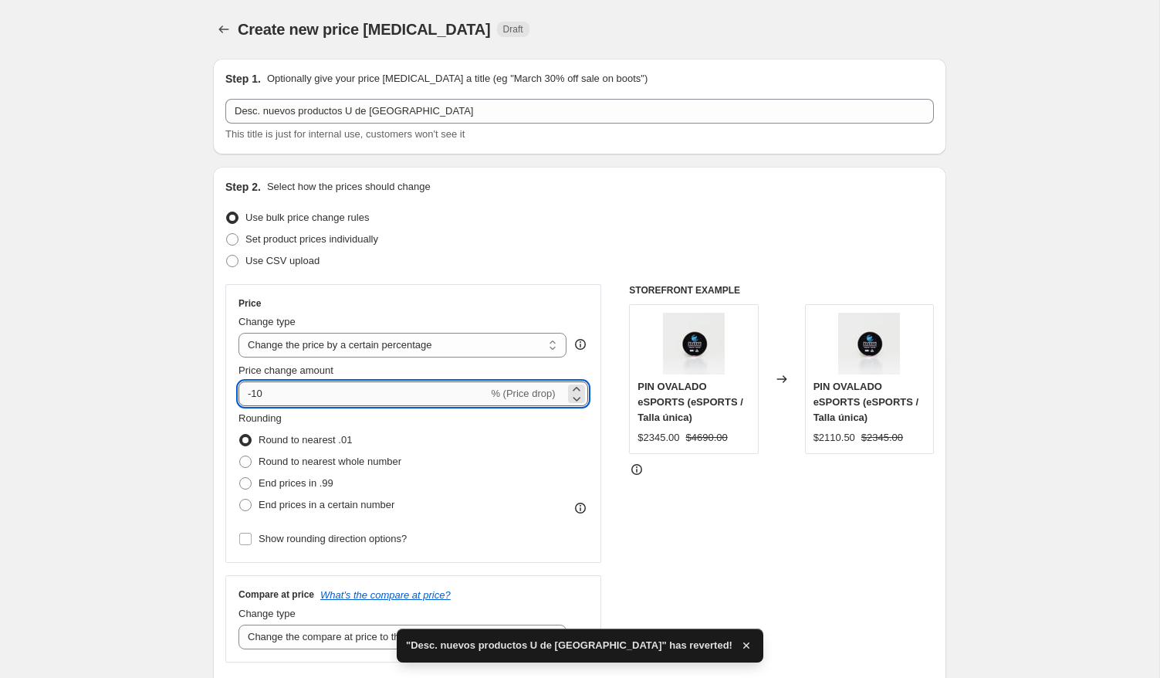
click at [340, 401] on input "-10" at bounding box center [363, 393] width 249 height 25
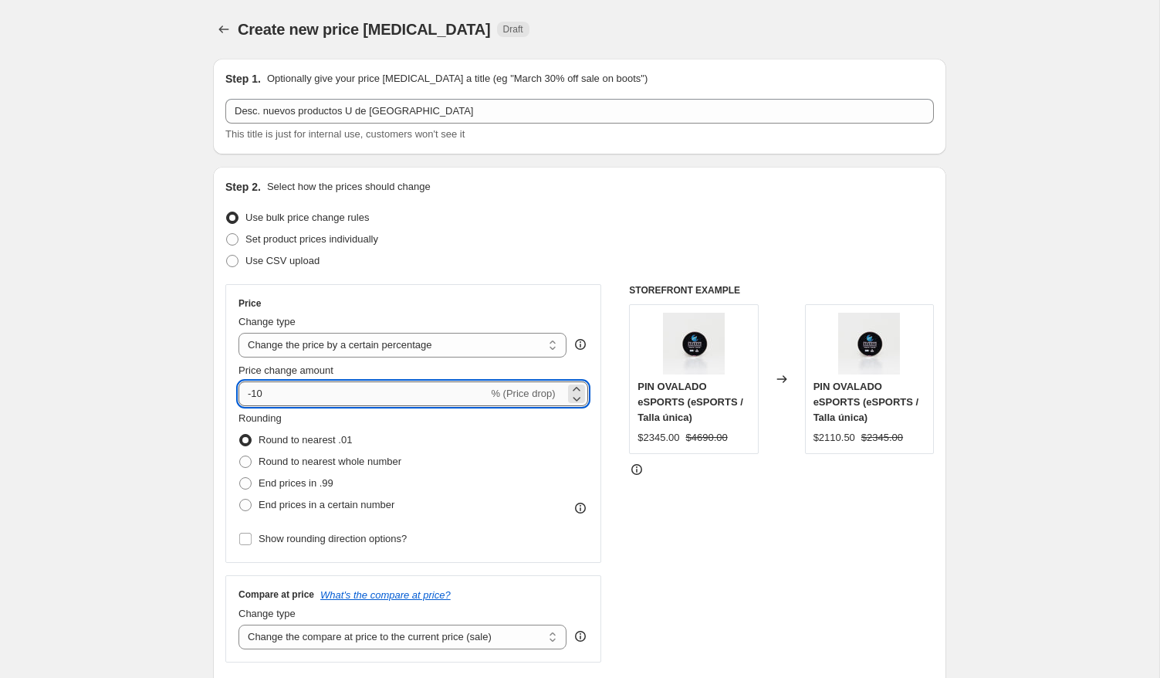
type input "-1"
type input "-20"
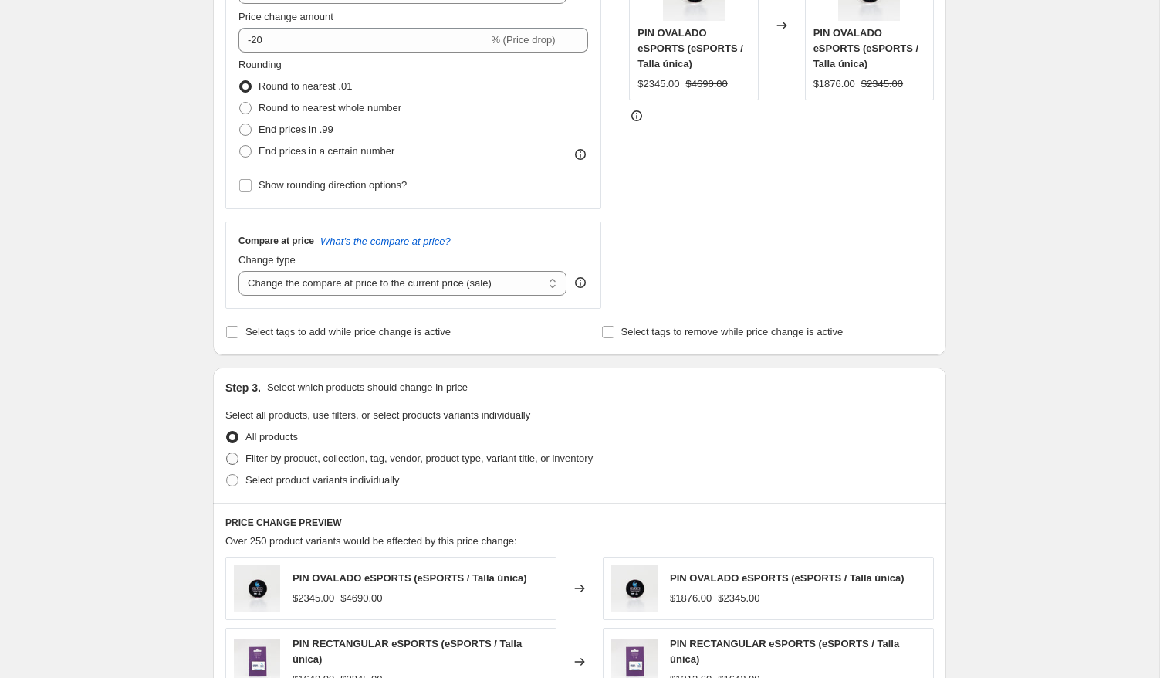
click at [230, 459] on span at bounding box center [232, 458] width 12 height 12
click at [227, 453] on input "Filter by product, collection, tag, vendor, product type, variant title, or inv…" at bounding box center [226, 452] width 1 height 1
radio input "true"
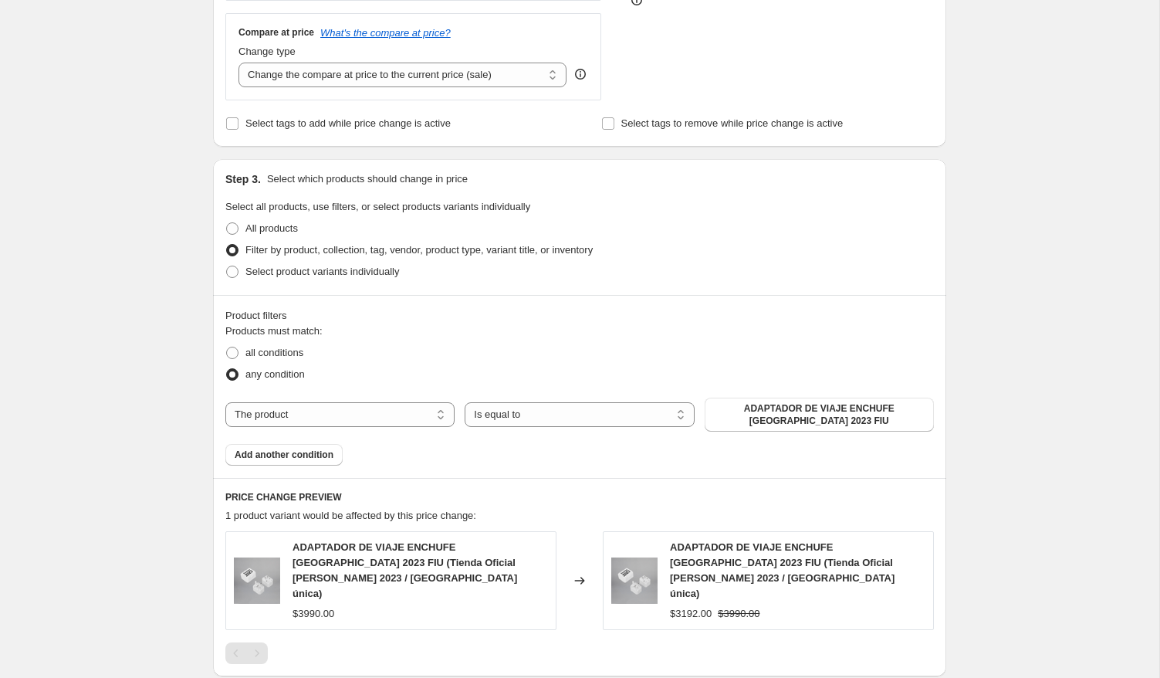
scroll to position [568, 0]
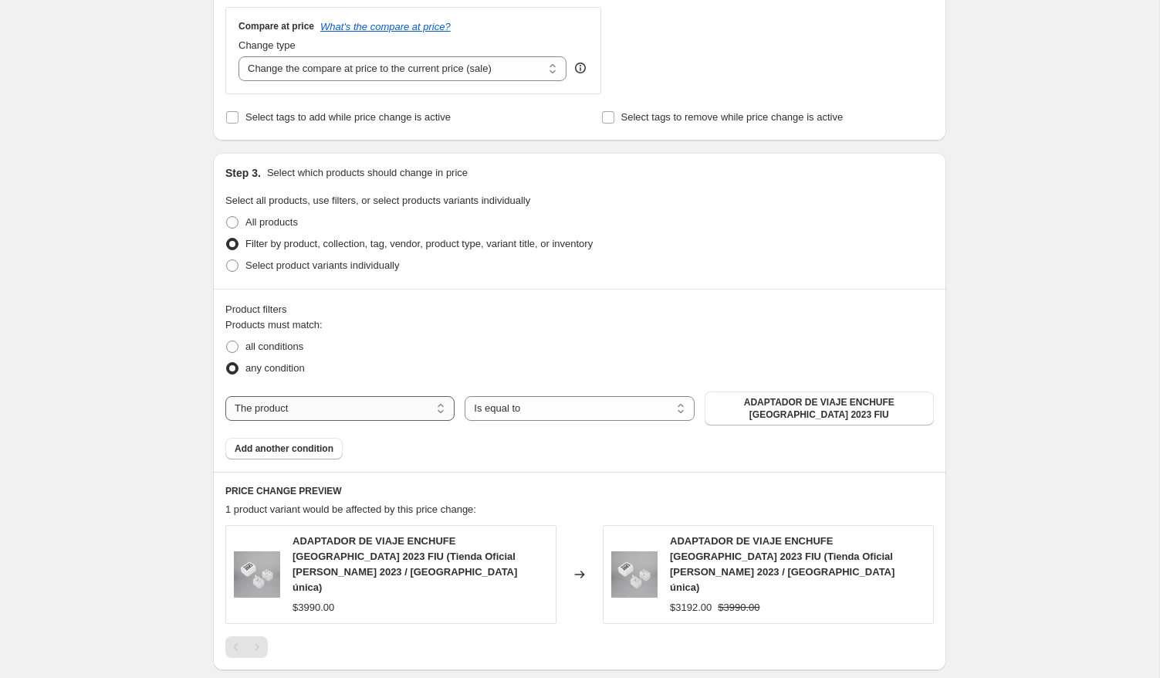
click at [371, 415] on select "The product The product's collection The product's tag The product's vendor The…" at bounding box center [339, 408] width 229 height 25
select select "collection"
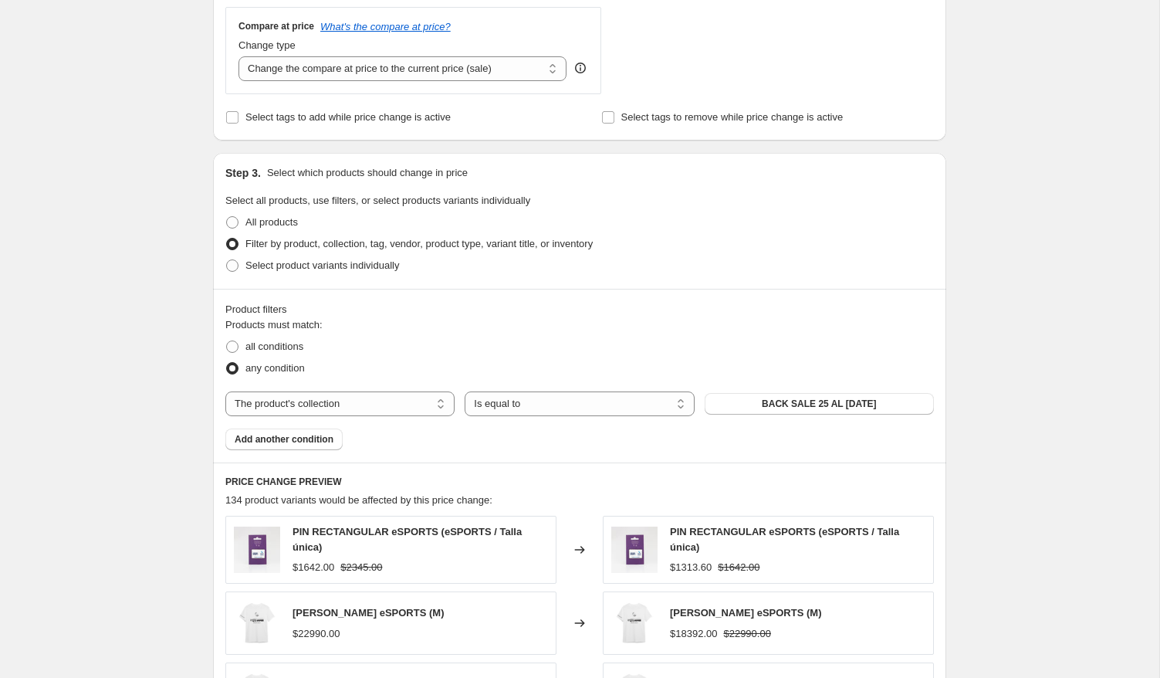
click at [766, 398] on span "BACK SALE 25 AL [DATE]" at bounding box center [819, 404] width 114 height 12
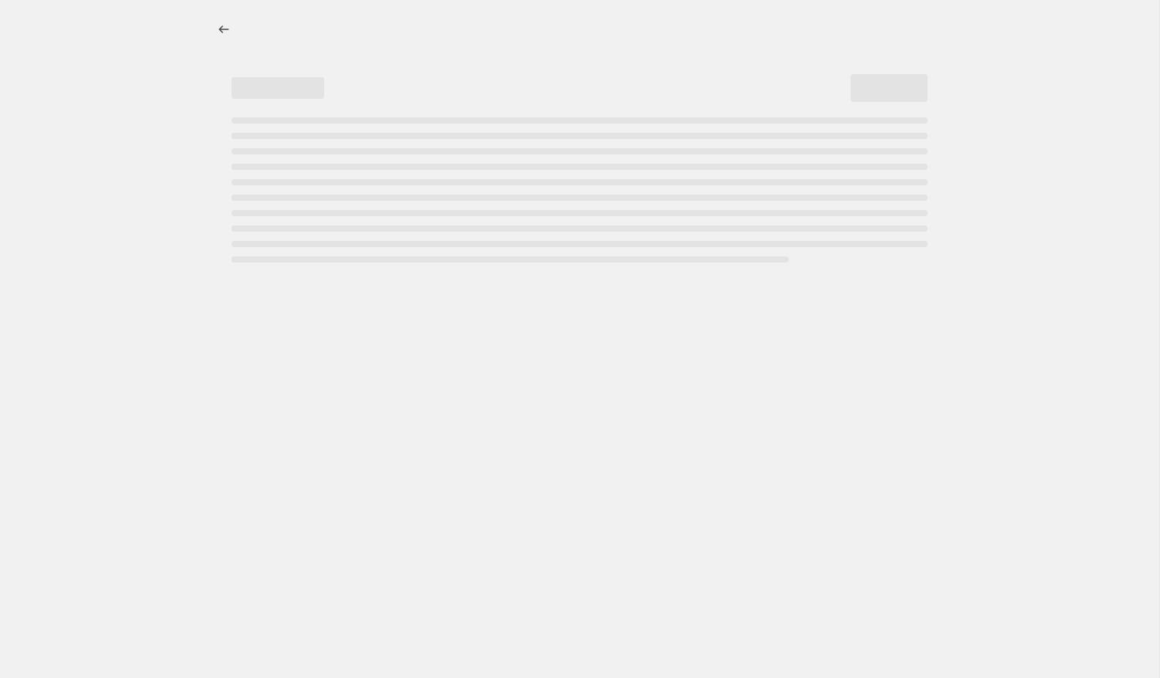
select select "percentage"
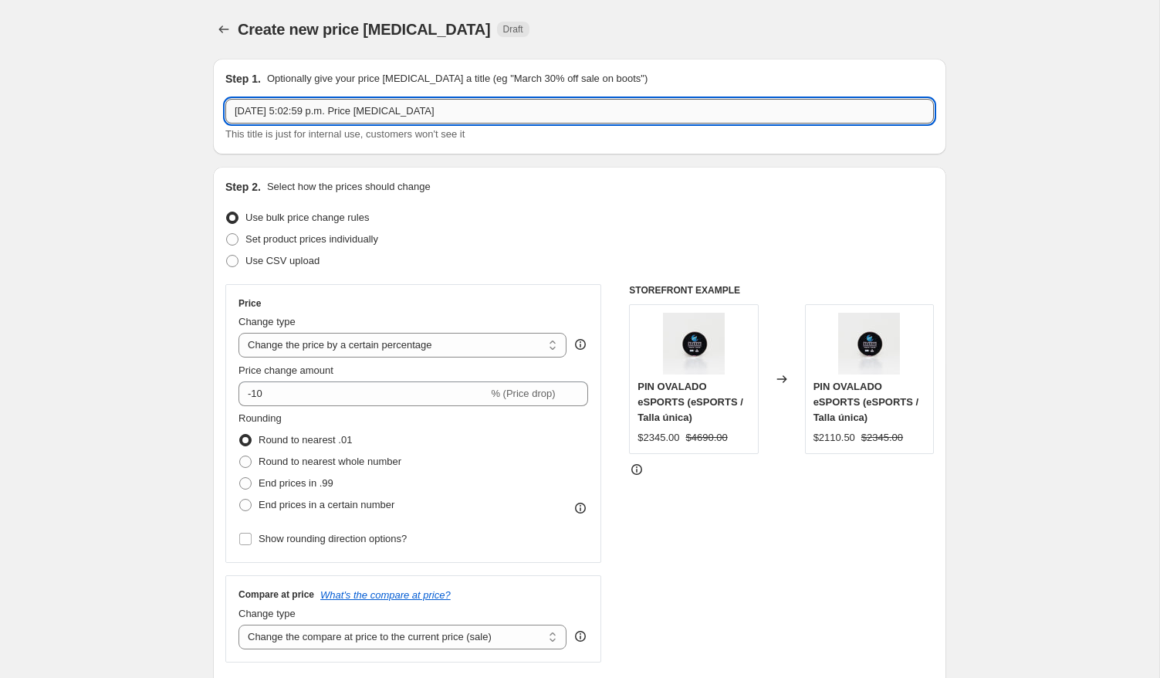
click at [317, 110] on input "[DATE] 5:02:59 p.m. Price [MEDICAL_DATA]" at bounding box center [579, 111] width 709 height 25
paste input "Desc. nuevos productos U de [GEOGRAPHIC_DATA]"
type input "Desc. nuevos productos U de [GEOGRAPHIC_DATA]"
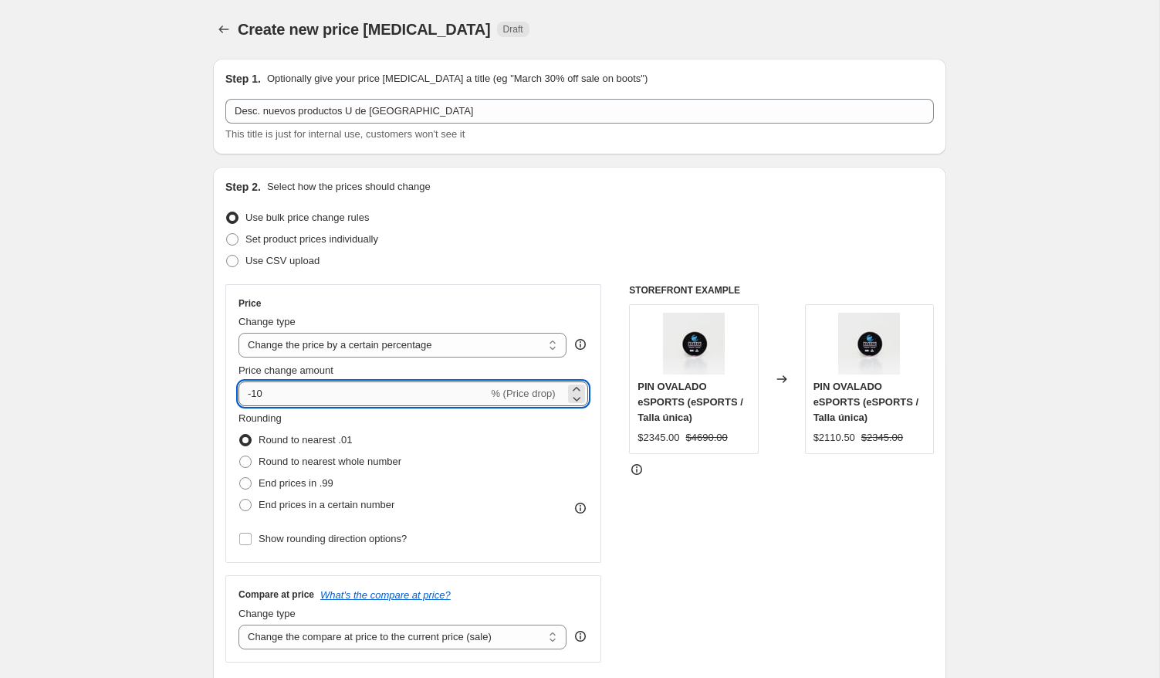
click at [296, 397] on input "-10" at bounding box center [363, 393] width 249 height 25
type input "-1"
type input "-20"
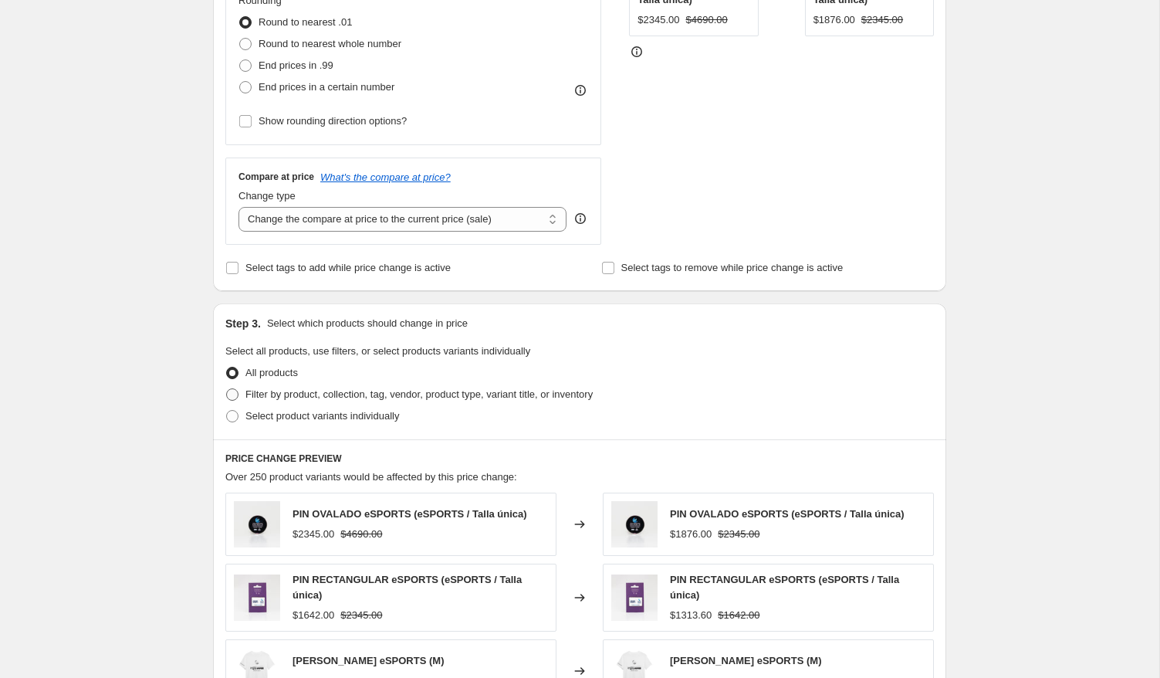
scroll to position [445, 0]
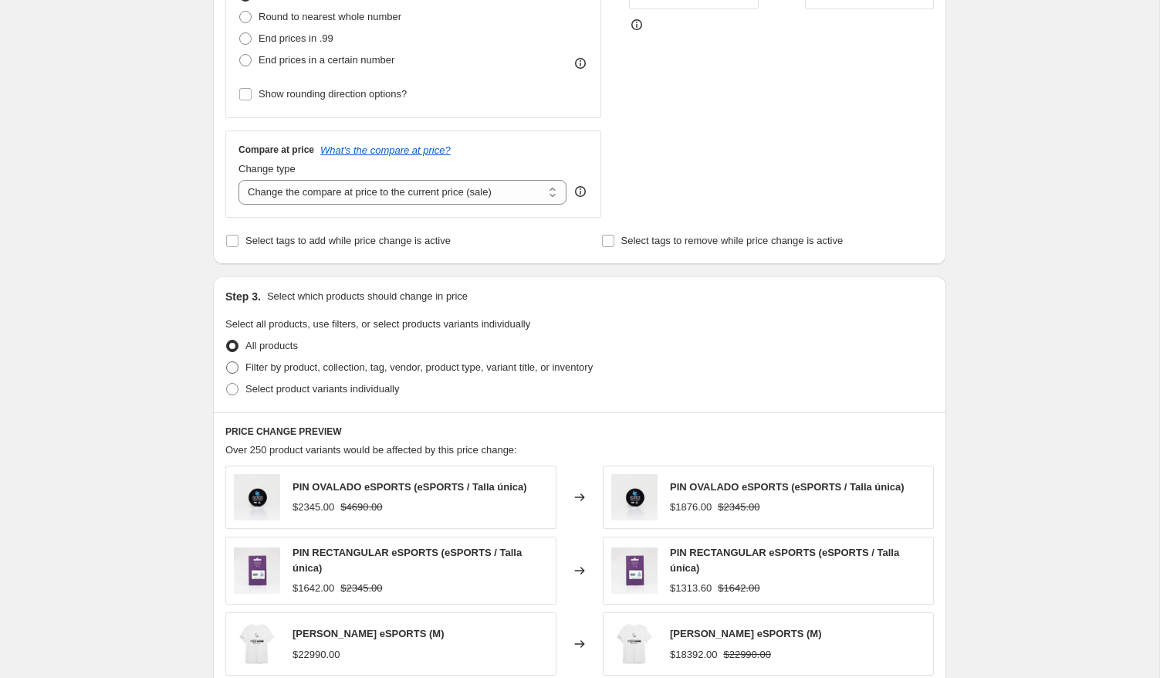
click at [272, 367] on span "Filter by product, collection, tag, vendor, product type, variant title, or inv…" at bounding box center [418, 367] width 347 height 12
click at [227, 362] on input "Filter by product, collection, tag, vendor, product type, variant title, or inv…" at bounding box center [226, 361] width 1 height 1
radio input "true"
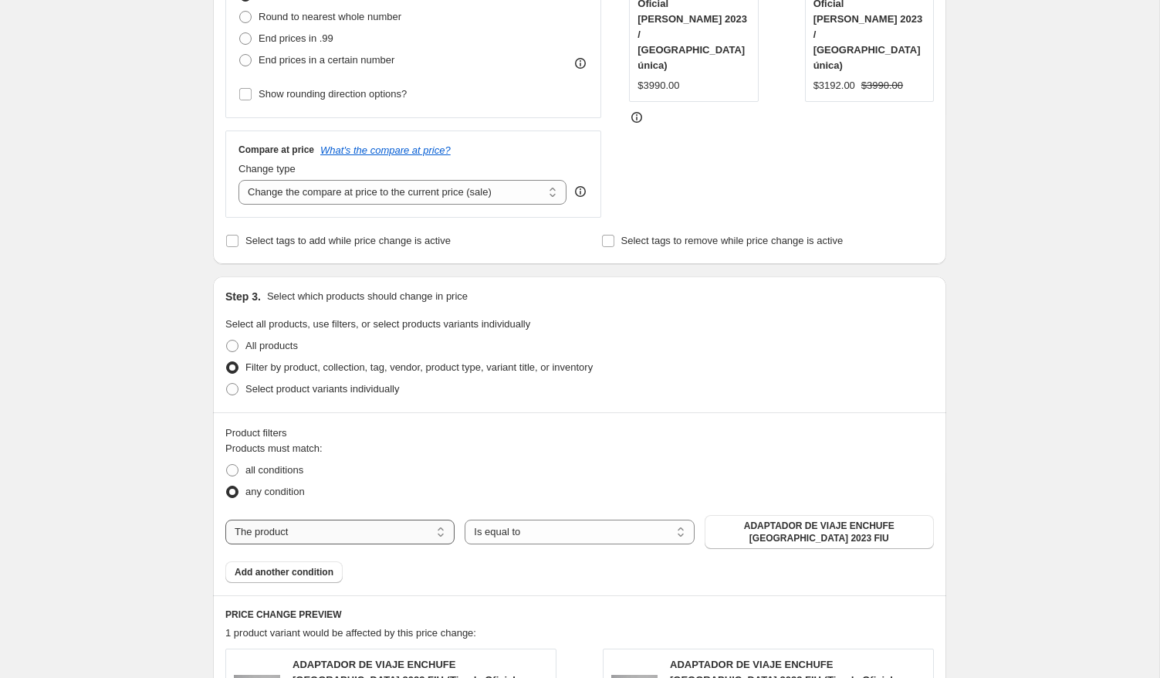
click at [396, 531] on select "The product The product's collection The product's tag The product's vendor The…" at bounding box center [339, 532] width 229 height 25
select select "collection"
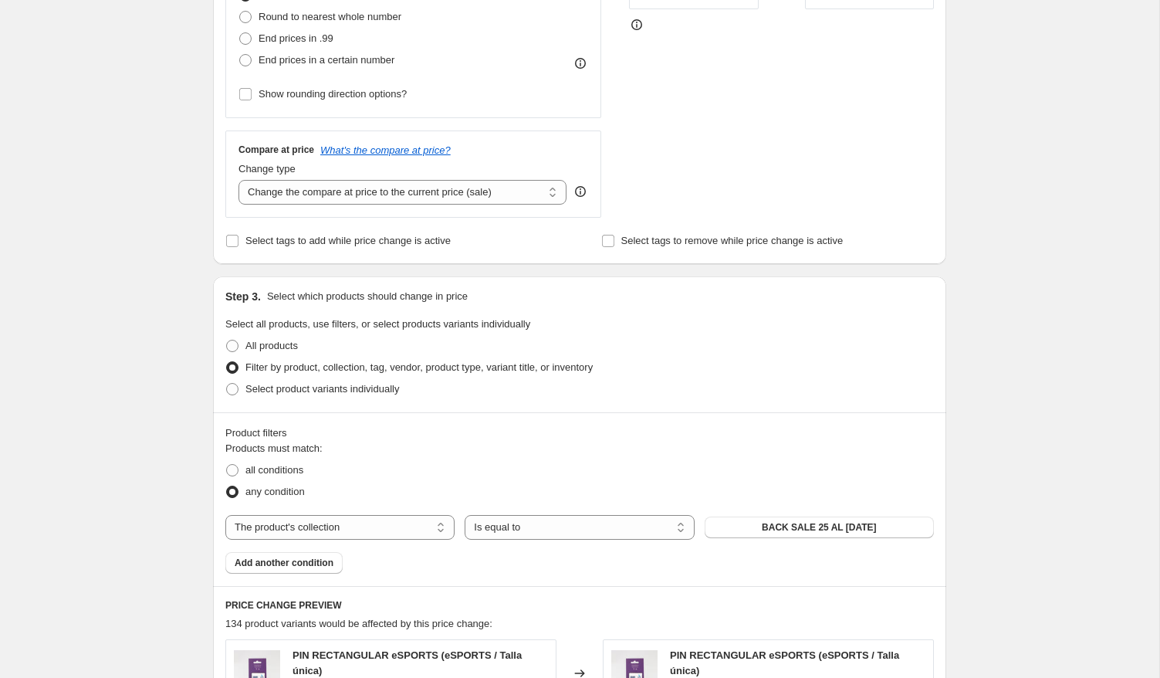
click at [756, 524] on button "BACK SALE 25 AL [DATE]" at bounding box center [819, 527] width 229 height 22
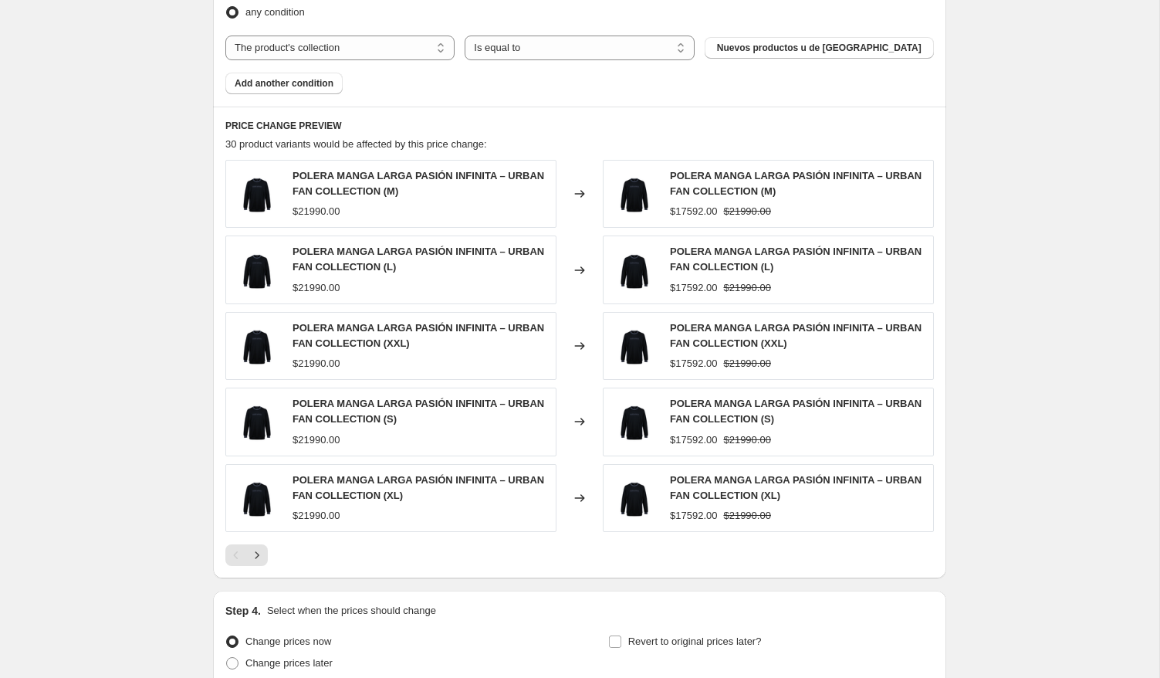
scroll to position [1058, 0]
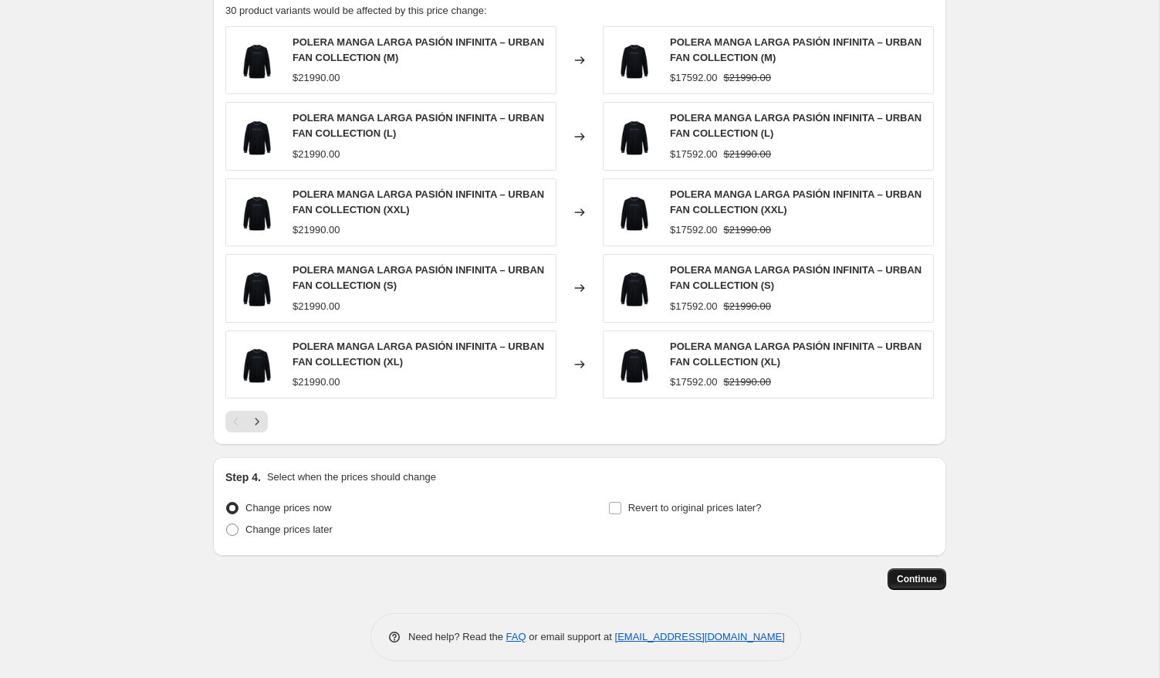
click at [904, 573] on span "Continue" at bounding box center [917, 579] width 40 height 12
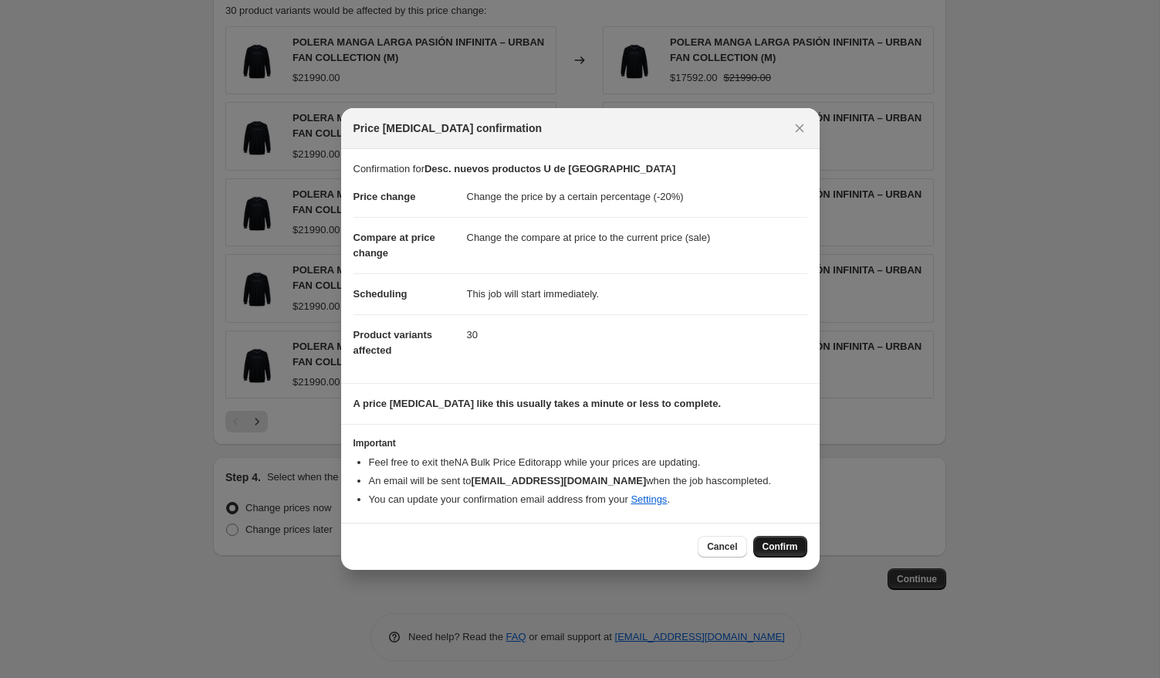
click at [772, 540] on span "Confirm" at bounding box center [781, 546] width 36 height 12
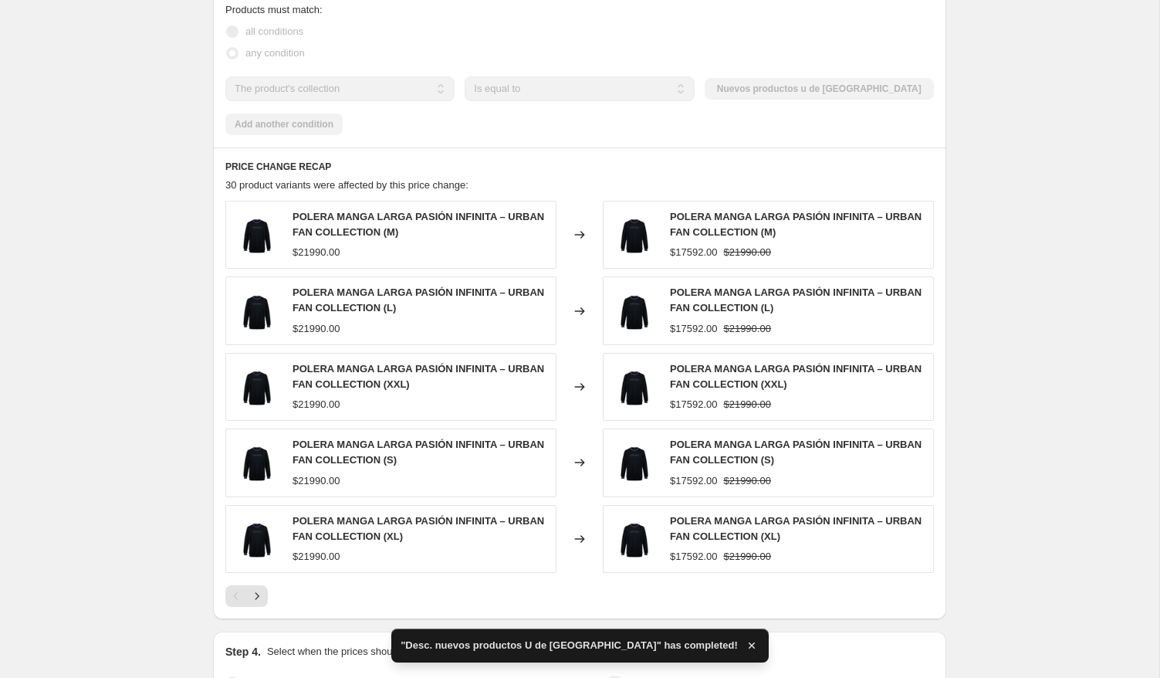
scroll to position [1133, 0]
